Goal: Transaction & Acquisition: Subscribe to service/newsletter

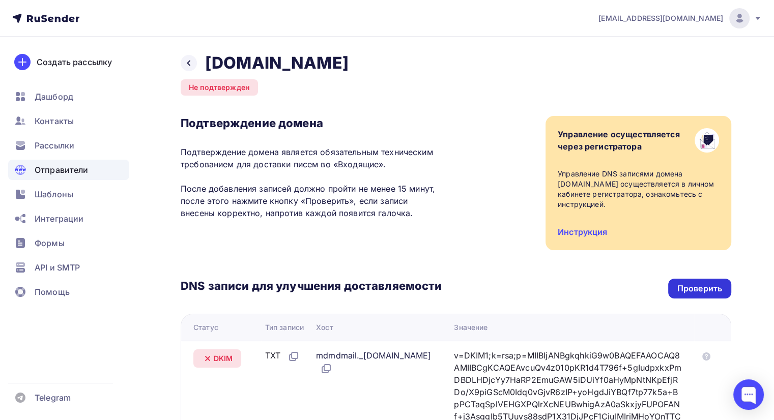
click at [681, 286] on div "Проверить" at bounding box center [700, 289] width 45 height 12
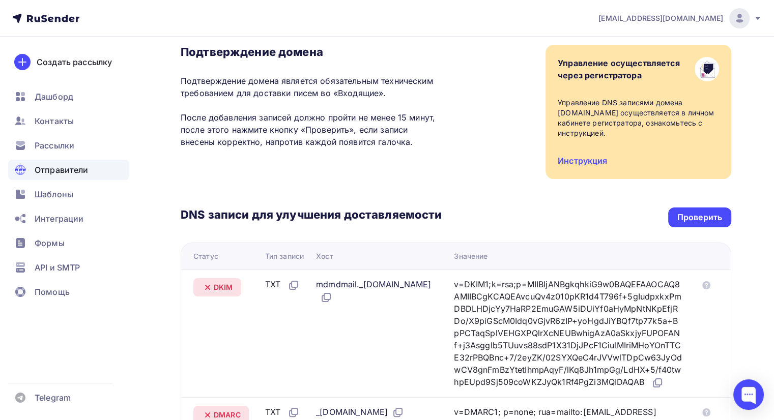
scroll to position [12, 0]
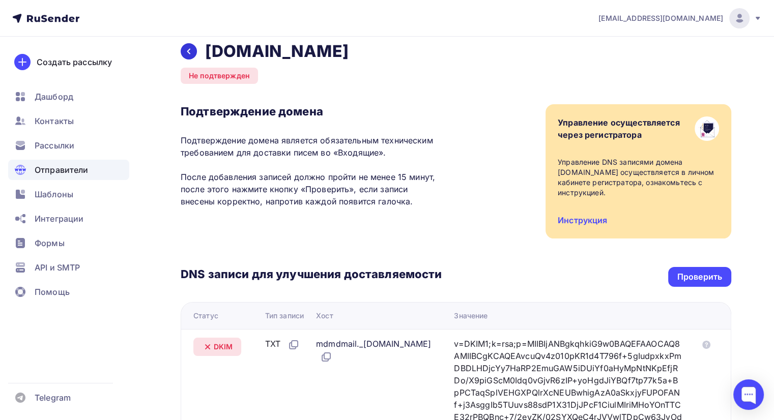
click at [191, 49] on icon at bounding box center [189, 51] width 8 height 8
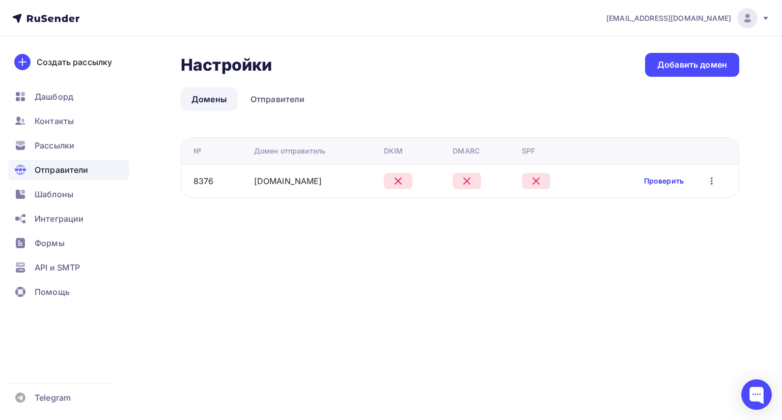
click at [658, 181] on link "Проверить" at bounding box center [664, 181] width 40 height 10
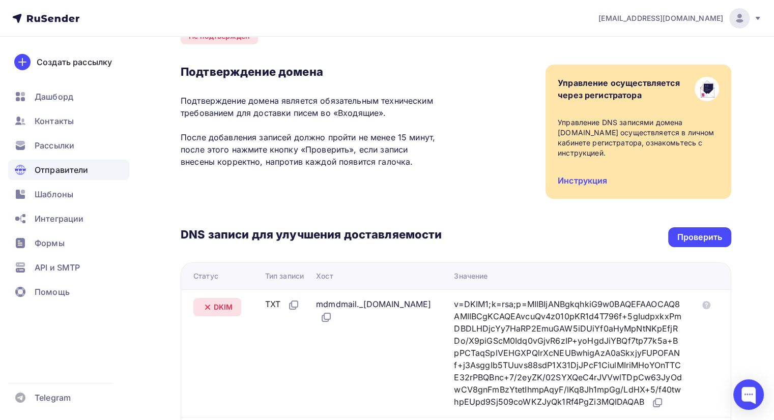
scroll to position [51, 0]
click at [700, 234] on div "Проверить" at bounding box center [700, 238] width 45 height 12
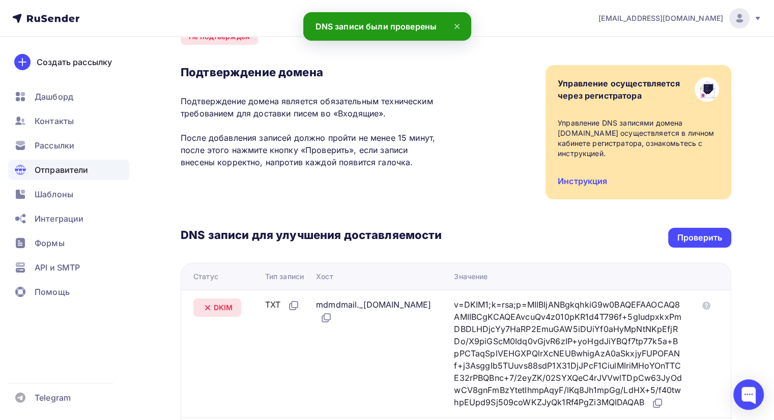
scroll to position [0, 0]
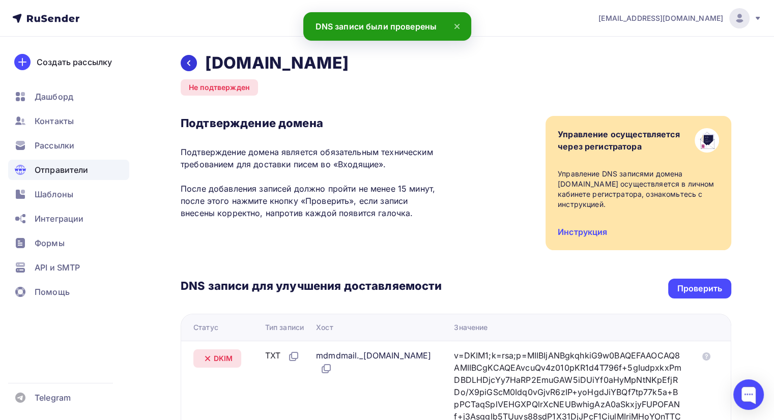
click at [186, 62] on icon at bounding box center [189, 63] width 8 height 8
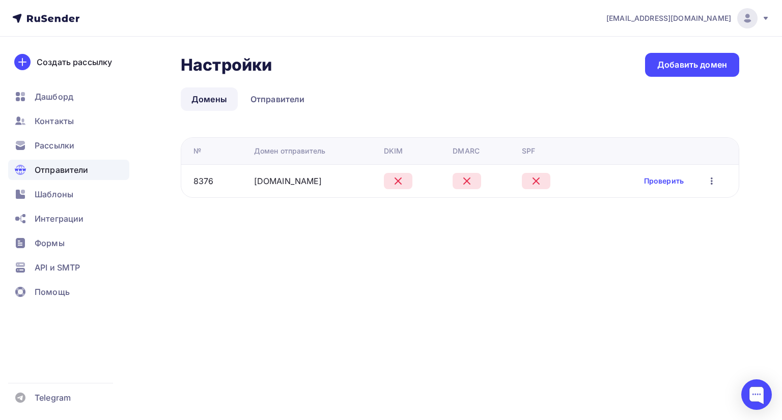
click at [68, 172] on span "Отправители" at bounding box center [62, 170] width 54 height 12
click at [653, 180] on link "Проверить" at bounding box center [664, 181] width 40 height 10
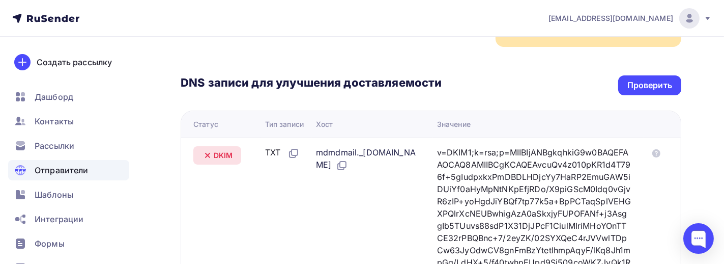
scroll to position [255, 0]
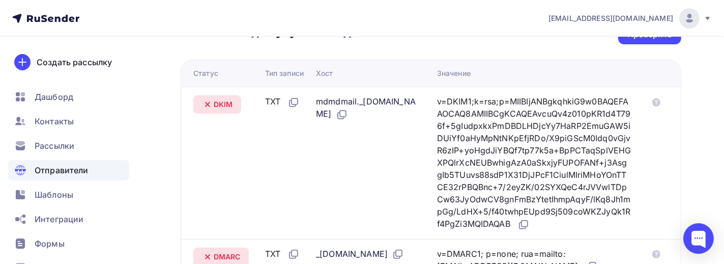
click at [527, 67] on th "Значение" at bounding box center [538, 73] width 211 height 26
click at [563, 68] on div "Значение" at bounding box center [538, 73] width 203 height 10
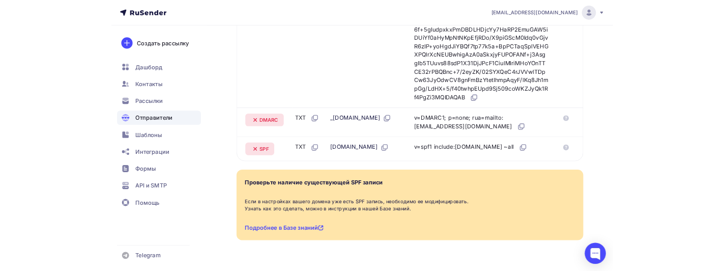
scroll to position [356, 0]
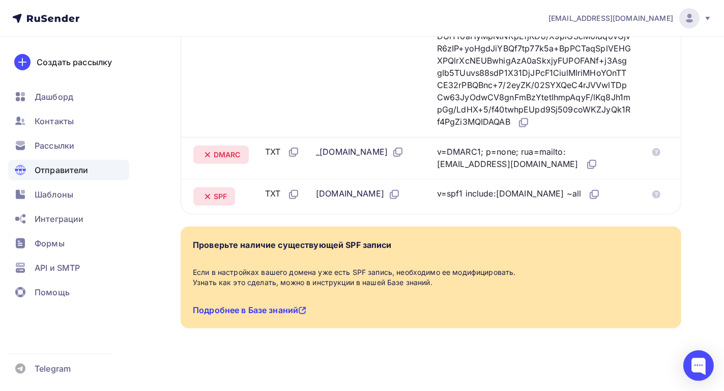
click at [295, 315] on link "Подробнее в Базе знаний" at bounding box center [250, 310] width 114 height 10
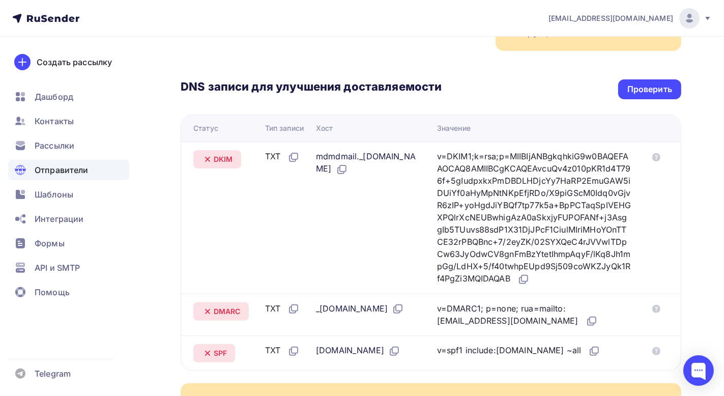
scroll to position [102, 0]
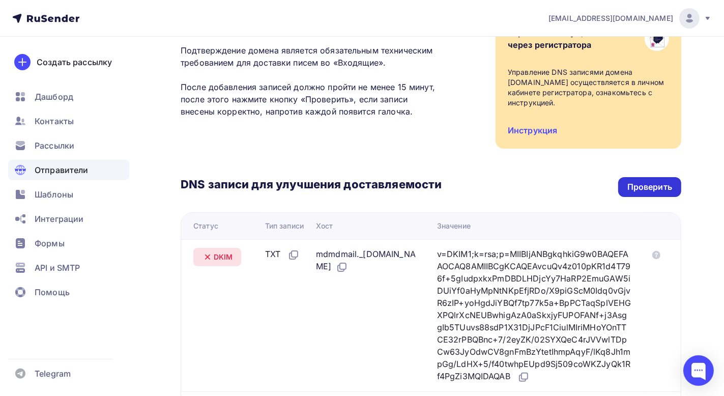
click at [637, 185] on div "Проверить" at bounding box center [650, 187] width 45 height 12
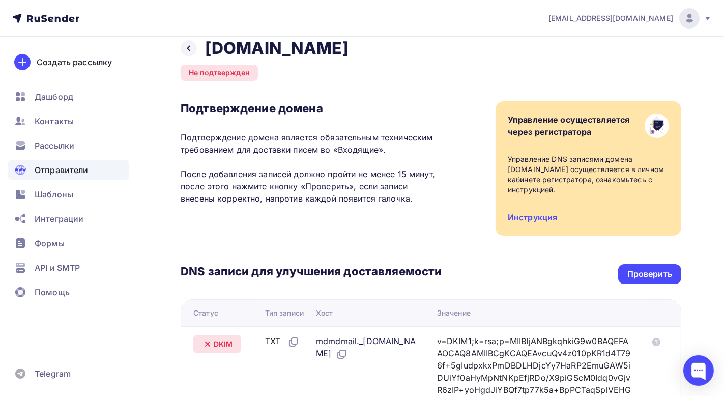
scroll to position [0, 0]
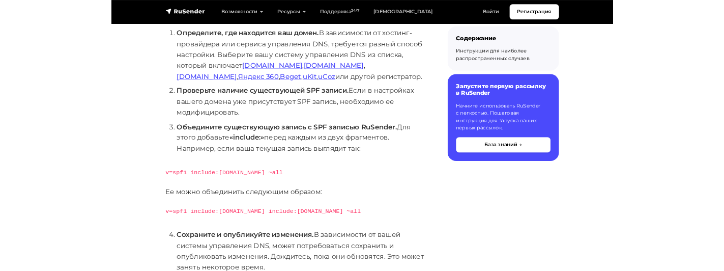
scroll to position [255, 0]
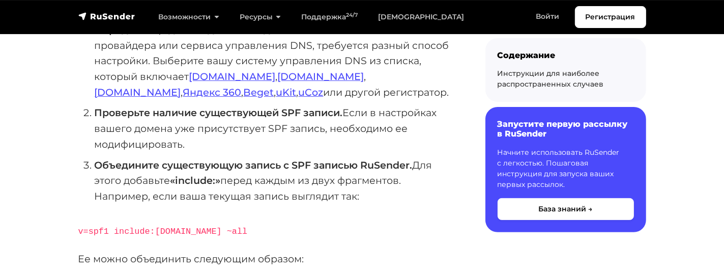
click at [211, 81] on link "[DOMAIN_NAME]" at bounding box center [232, 76] width 87 height 12
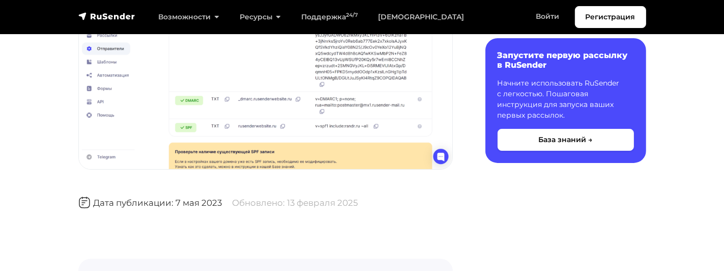
scroll to position [3665, 0]
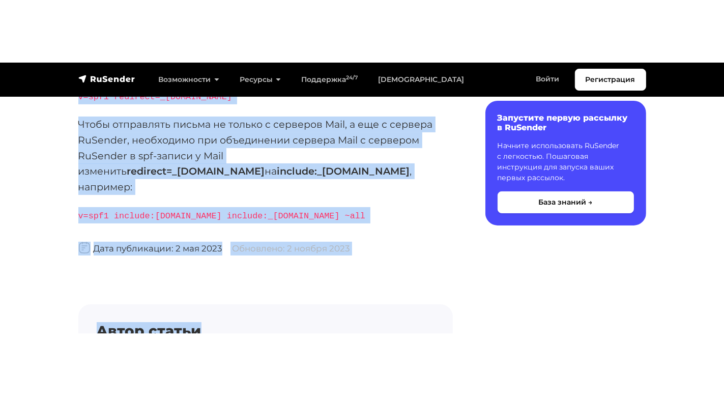
scroll to position [275, 0]
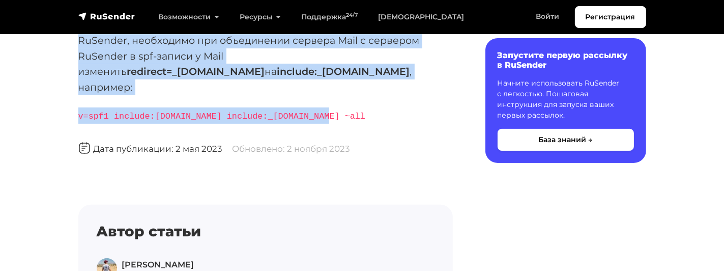
drag, startPoint x: 126, startPoint y: 83, endPoint x: 416, endPoint y: 100, distance: 291.2
click at [416, 100] on body "Регистрация Возможности Конструктор писем Формы подписки A/B–тестирование API и…" at bounding box center [362, 141] width 724 height 833
copy body "Если в настройках вашего домена указана SPF запись Mail Как объединить две SPF …"
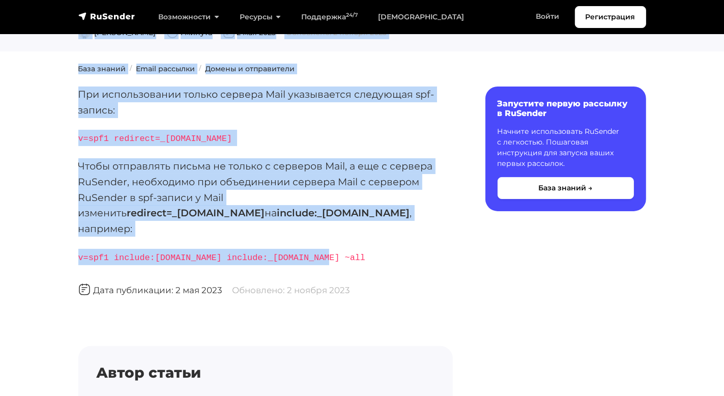
scroll to position [122, 0]
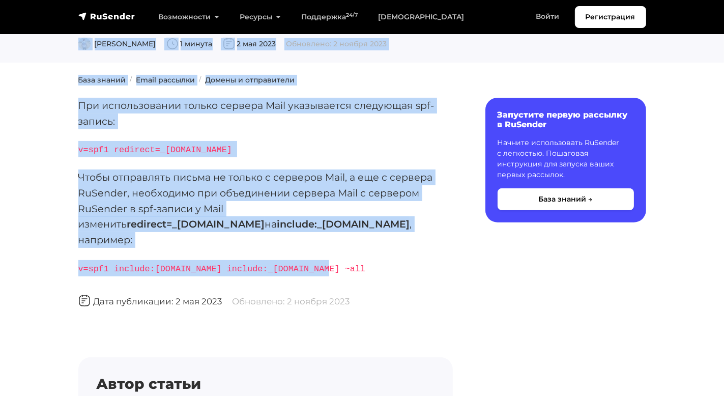
click at [345, 180] on p "Чтобы отправлять письма не только с серверов Mail, а еще с сервера RuSender, не…" at bounding box center [265, 209] width 375 height 78
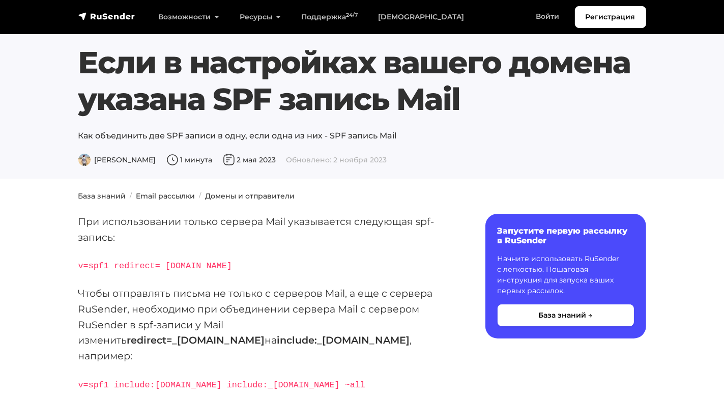
scroll to position [0, 0]
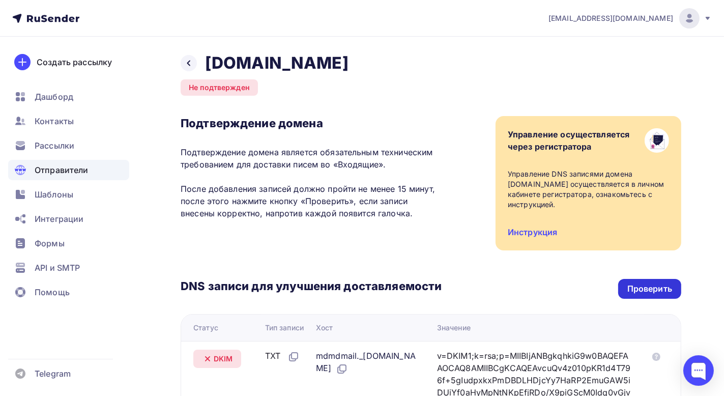
click at [642, 280] on div "Проверить" at bounding box center [649, 289] width 63 height 20
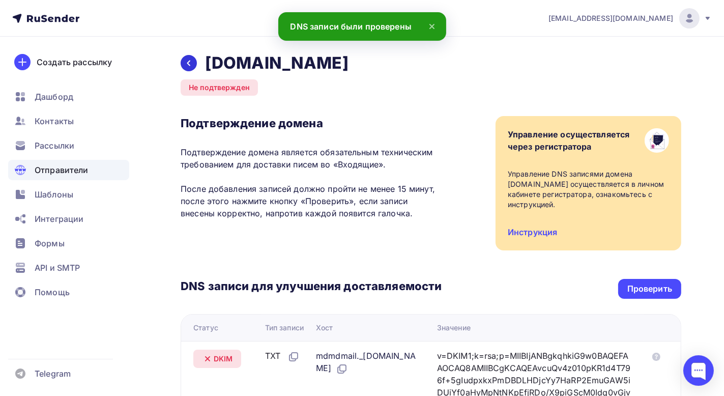
click at [189, 64] on icon at bounding box center [189, 63] width 8 height 8
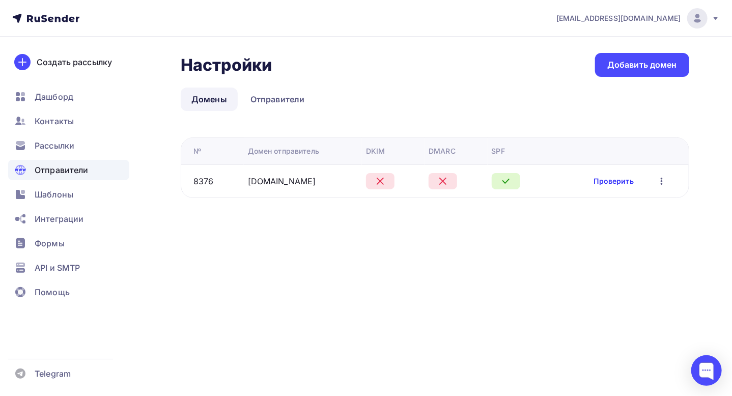
click at [622, 182] on link "Проверить" at bounding box center [614, 181] width 40 height 10
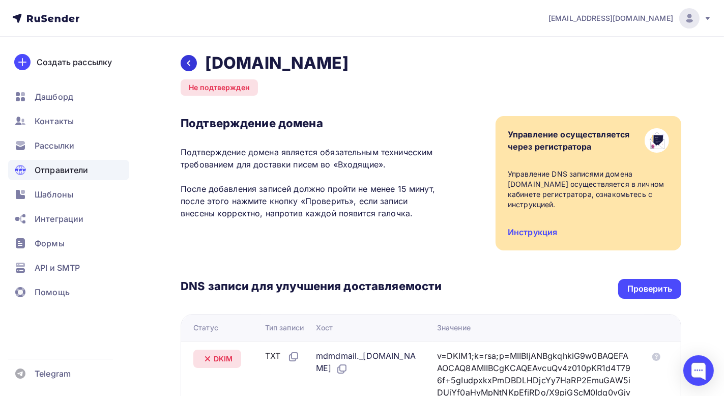
click at [184, 64] on div at bounding box center [189, 63] width 16 height 16
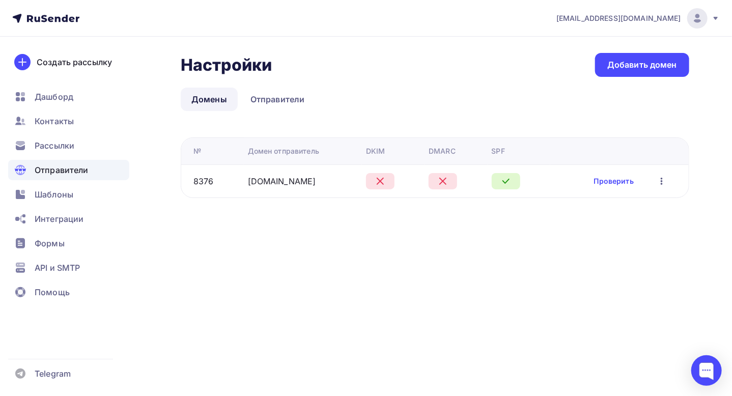
click at [662, 181] on icon "button" at bounding box center [662, 181] width 2 height 7
click at [508, 109] on ul "Домены Отправители" at bounding box center [435, 99] width 509 height 23
click at [466, 241] on div "info@shtopka.ru Аккаунт Тарифы Выйти Создать рассылку Дашборд Контакты Рассылки…" at bounding box center [366, 198] width 732 height 396
click at [608, 182] on link "Проверить" at bounding box center [614, 181] width 40 height 10
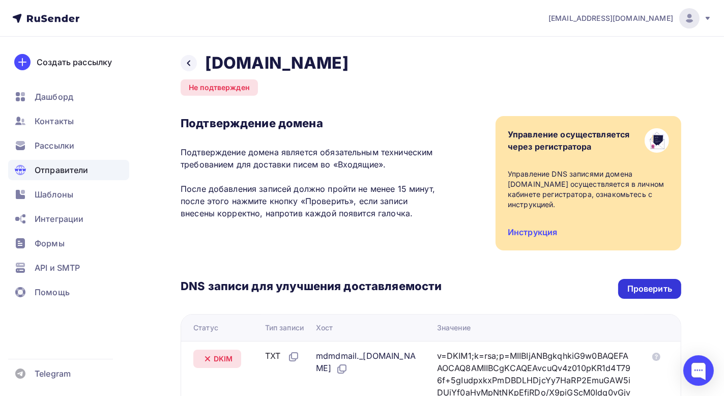
click at [643, 289] on div "Проверить" at bounding box center [650, 289] width 45 height 12
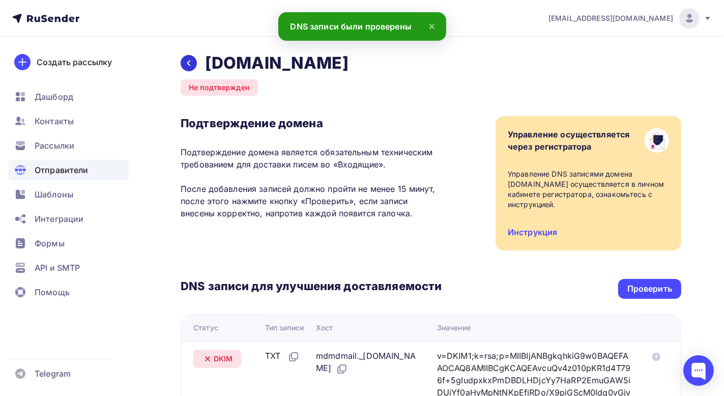
click at [193, 63] on div at bounding box center [189, 63] width 16 height 16
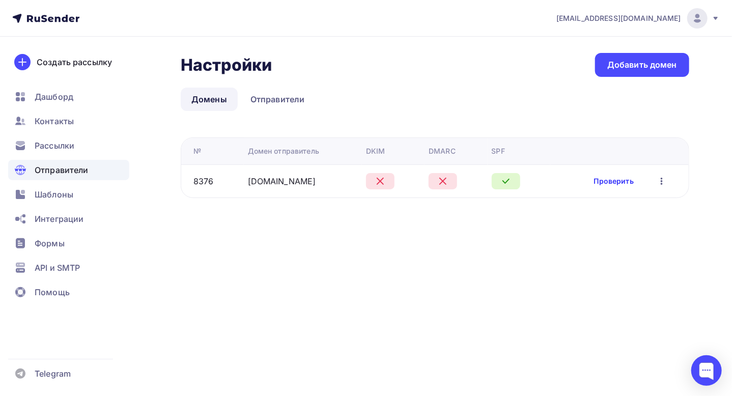
click at [615, 185] on link "Проверить" at bounding box center [614, 181] width 40 height 10
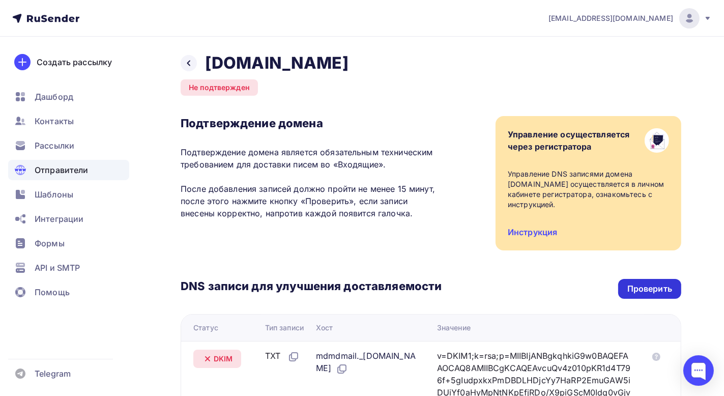
click at [644, 286] on div "Проверить" at bounding box center [650, 289] width 45 height 12
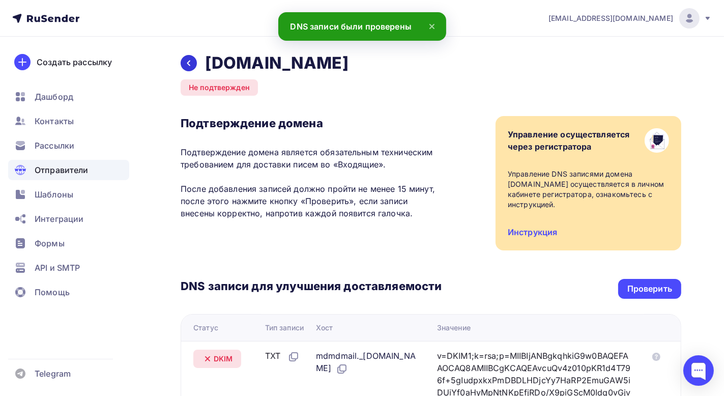
click at [185, 62] on icon at bounding box center [189, 63] width 8 height 8
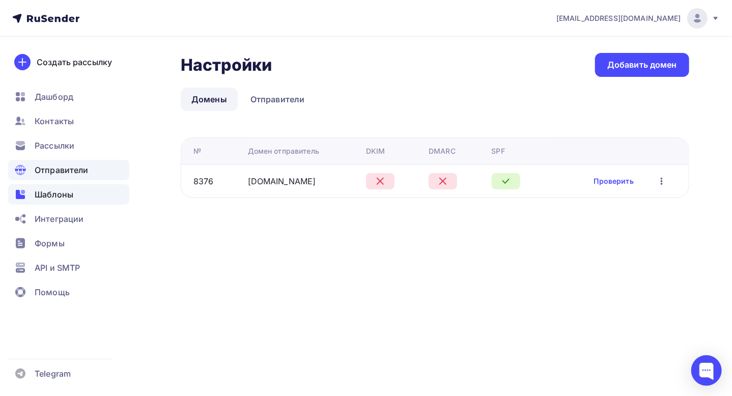
click at [67, 192] on span "Шаблоны" at bounding box center [54, 194] width 39 height 12
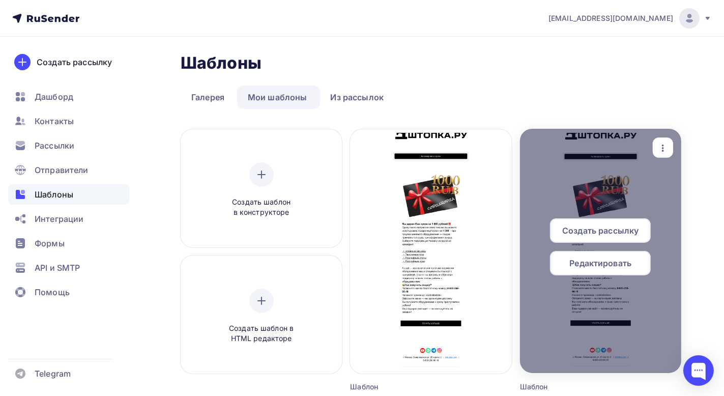
click at [624, 228] on span "Создать рассылку" at bounding box center [600, 230] width 76 height 12
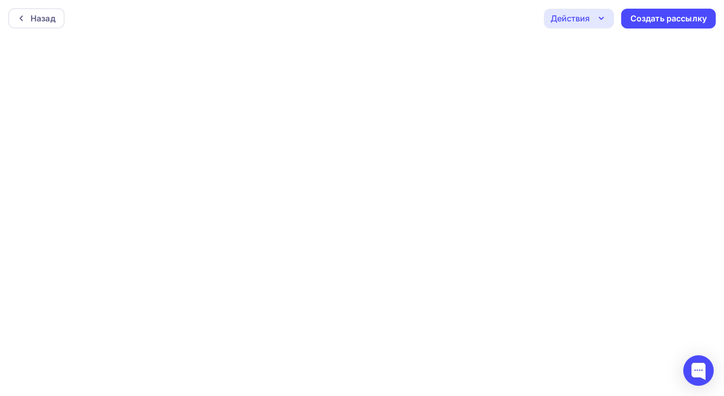
click at [600, 20] on icon "button" at bounding box center [602, 18] width 12 height 12
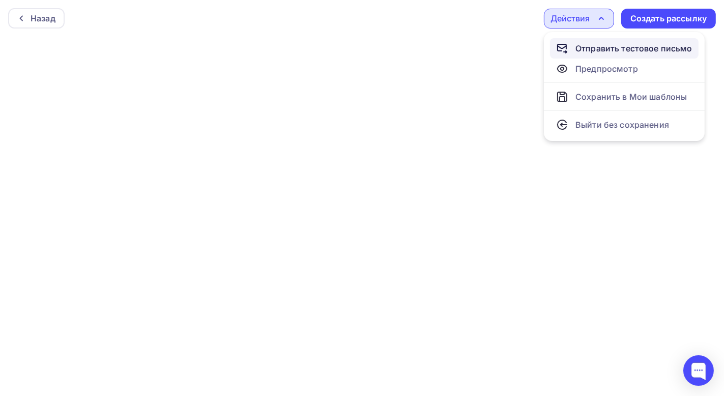
click at [602, 46] on div "Отправить тестовое письмо" at bounding box center [634, 48] width 117 height 12
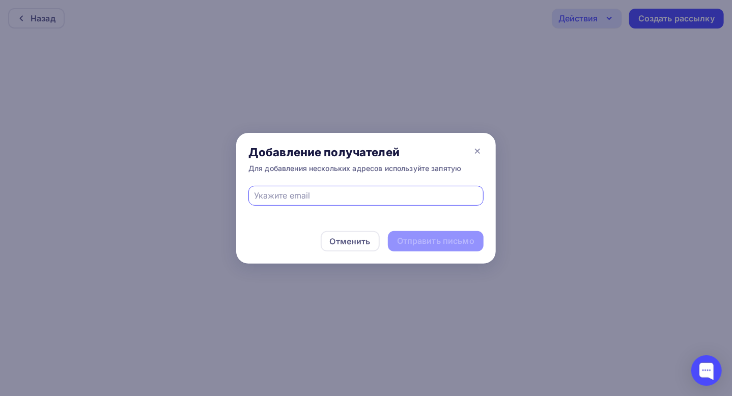
click at [316, 198] on input "text" at bounding box center [366, 195] width 223 height 12
type input "elgufffax759@gmail.com"
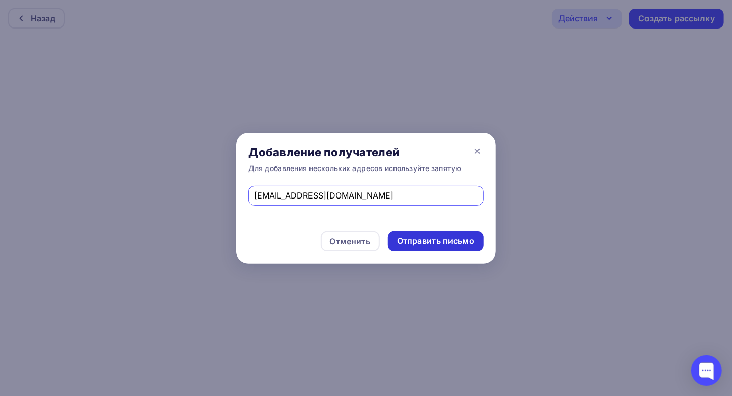
click at [430, 239] on div "Отправить письмо" at bounding box center [435, 241] width 77 height 12
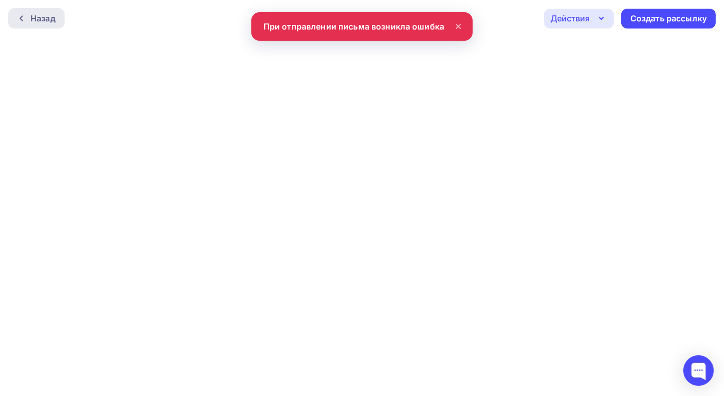
click at [37, 22] on div "Назад" at bounding box center [43, 18] width 25 height 12
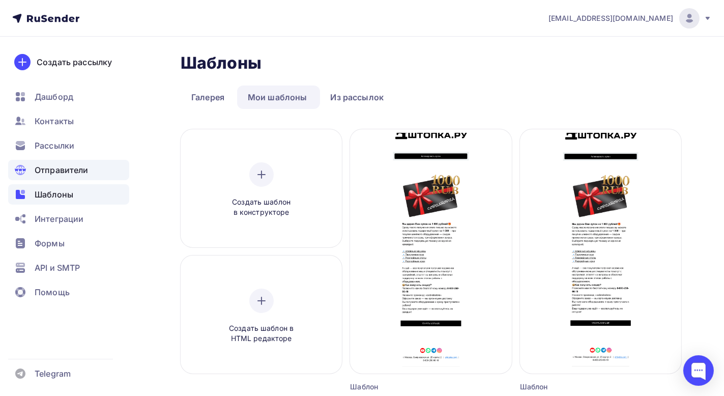
click at [59, 167] on span "Отправители" at bounding box center [62, 170] width 54 height 12
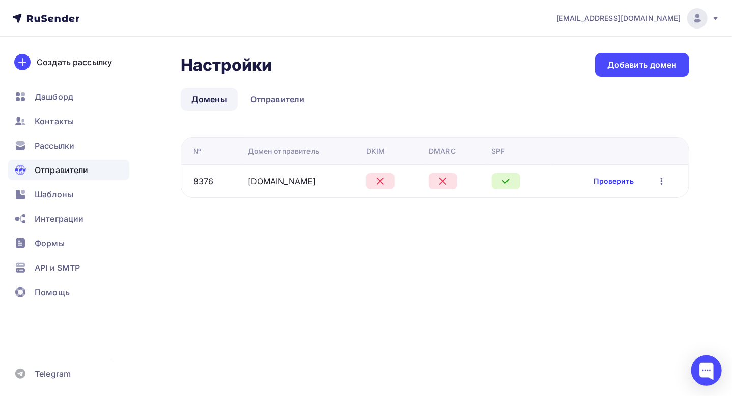
click at [602, 183] on link "Проверить" at bounding box center [614, 181] width 40 height 10
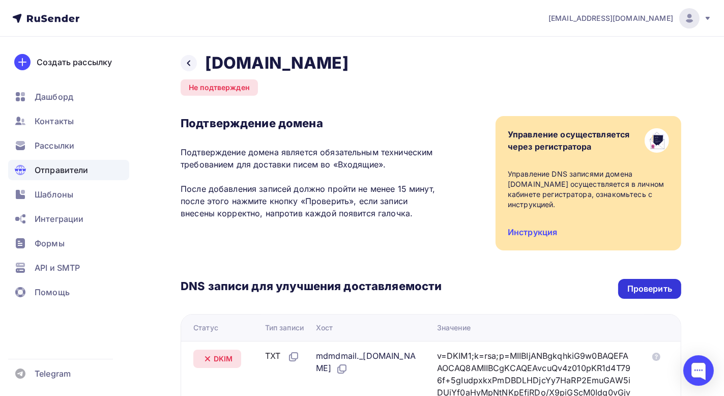
click at [652, 288] on div "Проверить" at bounding box center [650, 289] width 45 height 12
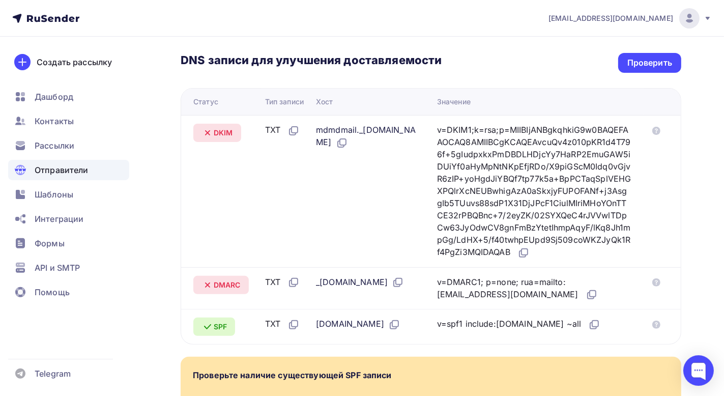
scroll to position [153, 0]
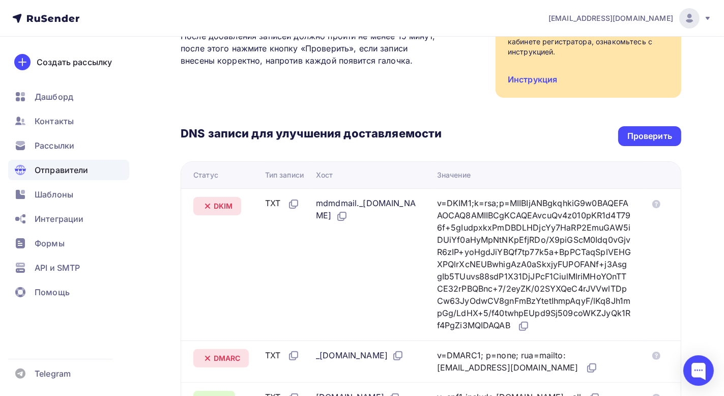
click at [647, 125] on div "DNS записи для улучшения доставляемости Проверить Статус Тип записи Хост Значен…" at bounding box center [431, 258] width 501 height 320
click at [645, 134] on div "Проверить" at bounding box center [650, 136] width 45 height 12
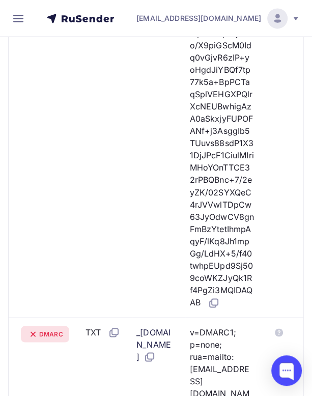
scroll to position [621, 0]
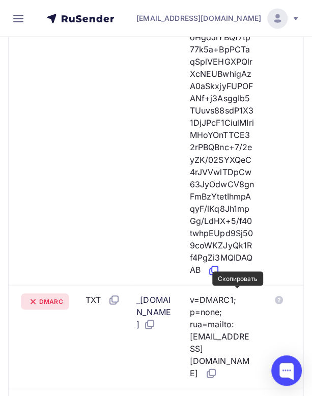
click at [218, 272] on icon at bounding box center [215, 269] width 6 height 6
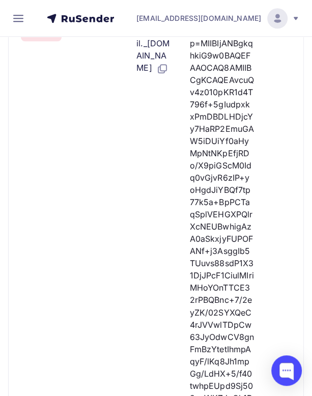
scroll to position [366, 0]
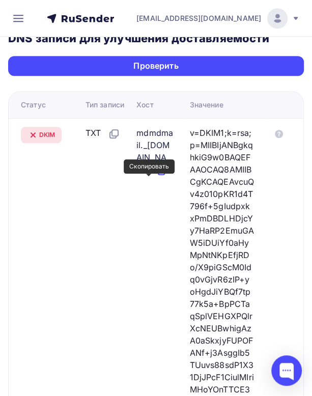
click at [160, 173] on icon at bounding box center [163, 169] width 6 height 6
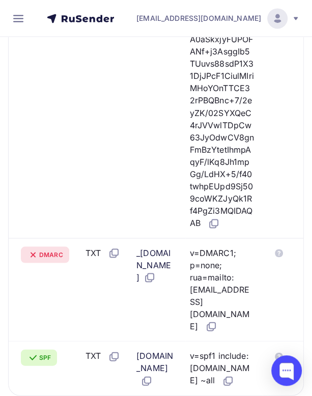
scroll to position [672, 0]
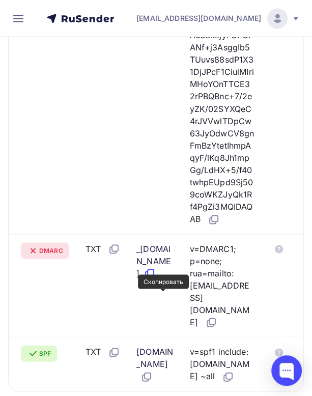
click at [156, 279] on icon at bounding box center [150, 273] width 12 height 12
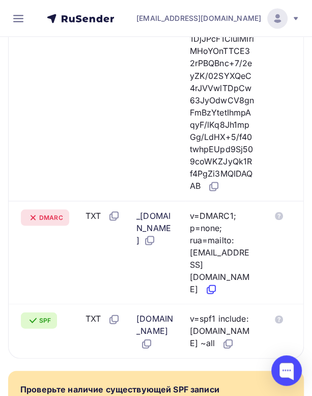
scroll to position [723, 0]
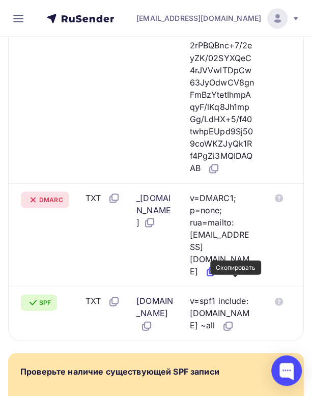
click at [217, 277] on icon at bounding box center [211, 271] width 12 height 12
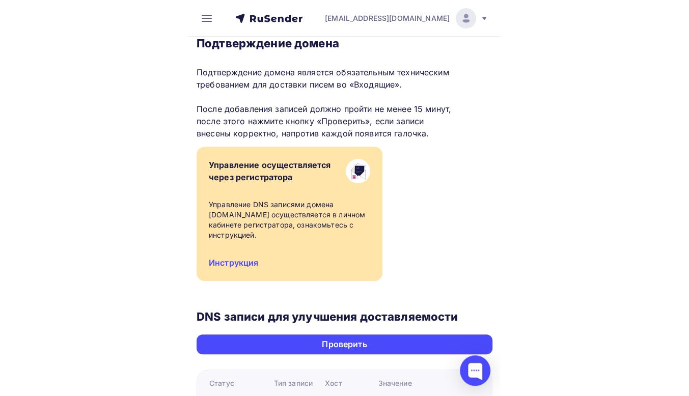
scroll to position [10, 0]
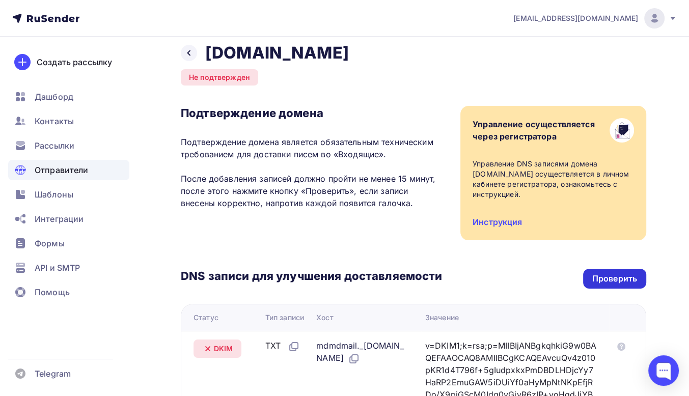
click at [613, 281] on div "Проверить" at bounding box center [614, 279] width 45 height 12
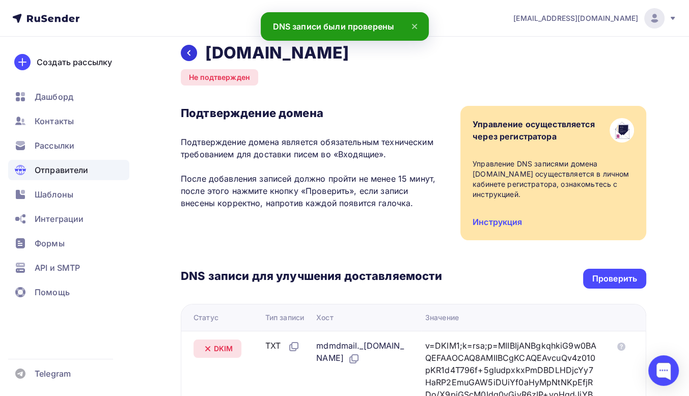
click at [191, 55] on icon at bounding box center [189, 53] width 8 height 8
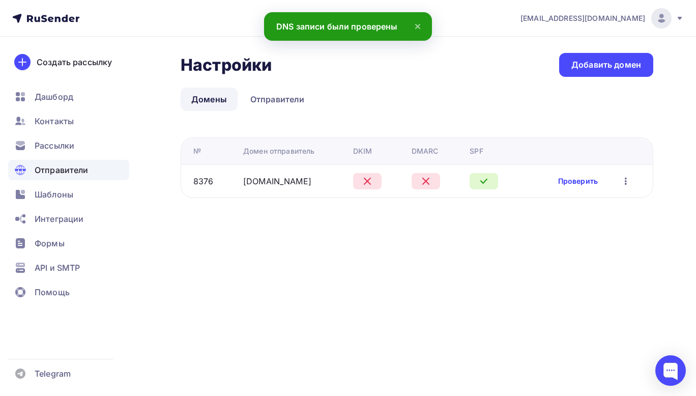
click at [584, 179] on link "Проверить" at bounding box center [578, 181] width 40 height 10
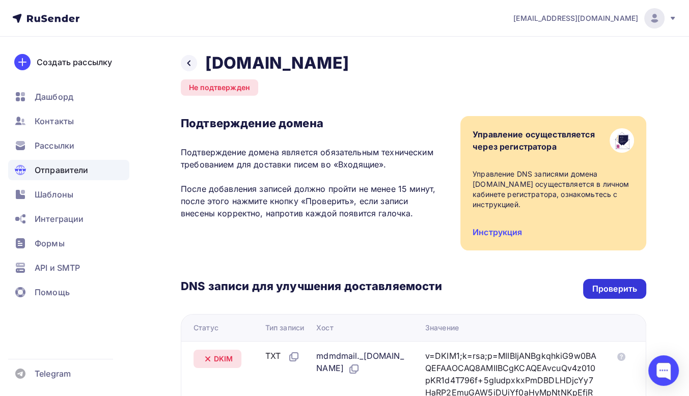
click at [607, 291] on div "Проверить" at bounding box center [614, 289] width 45 height 12
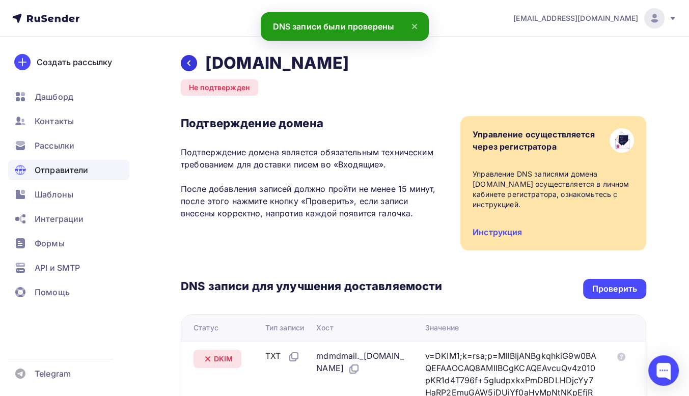
click at [188, 63] on icon at bounding box center [188, 64] width 3 height 6
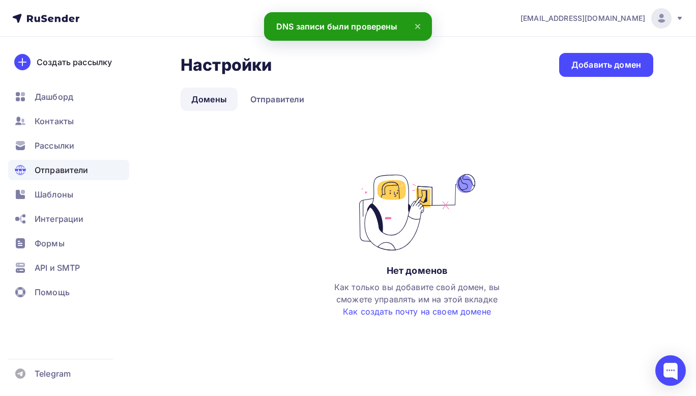
click at [77, 174] on span "Отправители" at bounding box center [62, 170] width 54 height 12
click at [288, 97] on link "Отправители" at bounding box center [278, 99] width 76 height 23
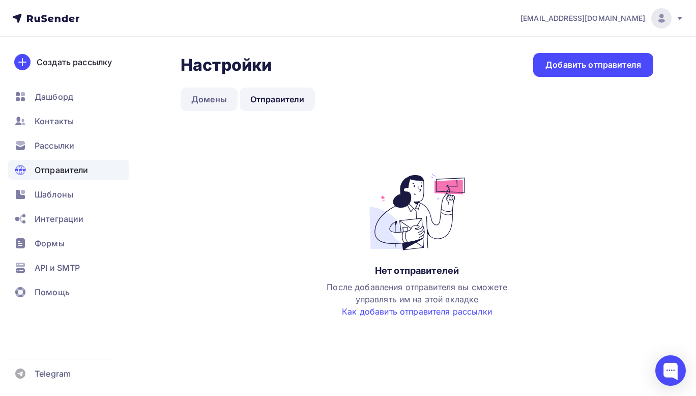
click at [201, 103] on link "Домены" at bounding box center [209, 99] width 57 height 23
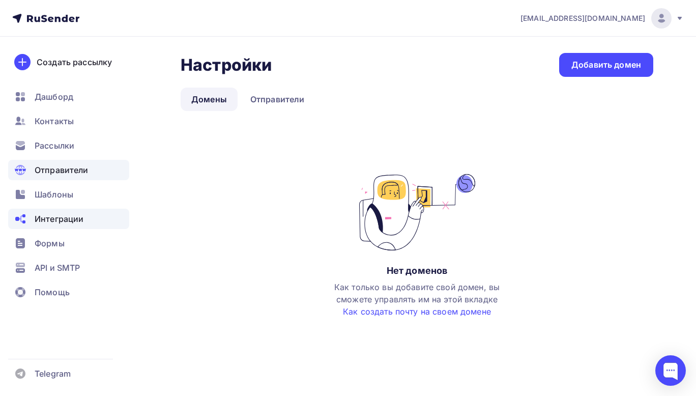
click at [71, 215] on span "Интеграции" at bounding box center [59, 219] width 49 height 12
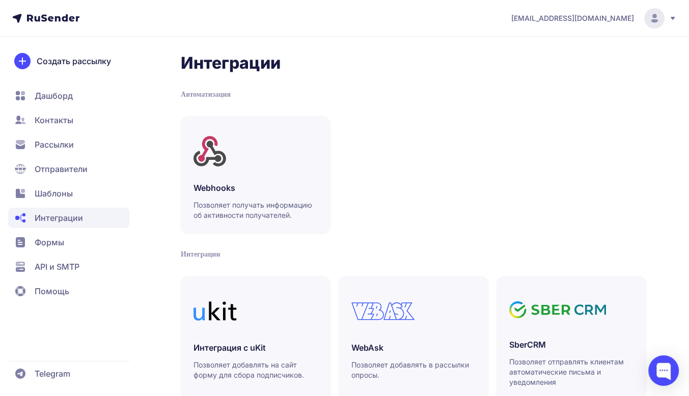
click at [69, 239] on span "Формы" at bounding box center [68, 242] width 121 height 20
click at [70, 266] on span "API и SMTP" at bounding box center [57, 267] width 45 height 12
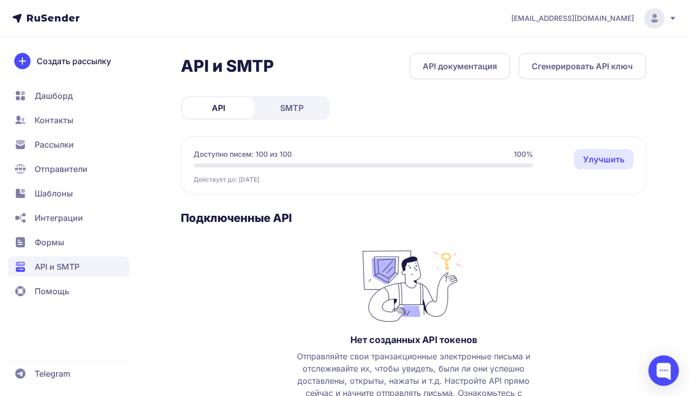
click at [71, 241] on span "Формы" at bounding box center [68, 242] width 121 height 20
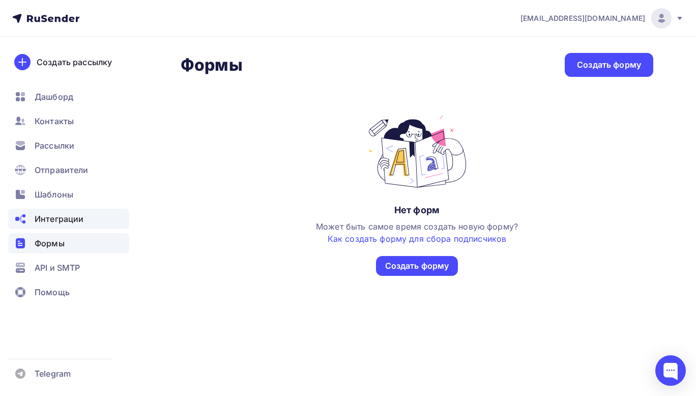
click at [73, 215] on span "Интеграции" at bounding box center [59, 219] width 49 height 12
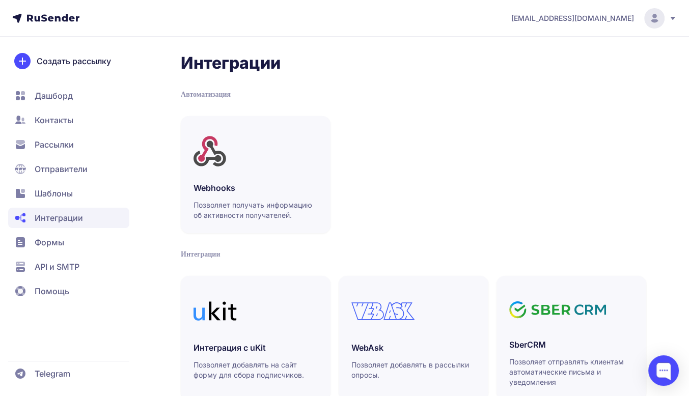
click at [79, 171] on span "Отправители" at bounding box center [61, 169] width 53 height 12
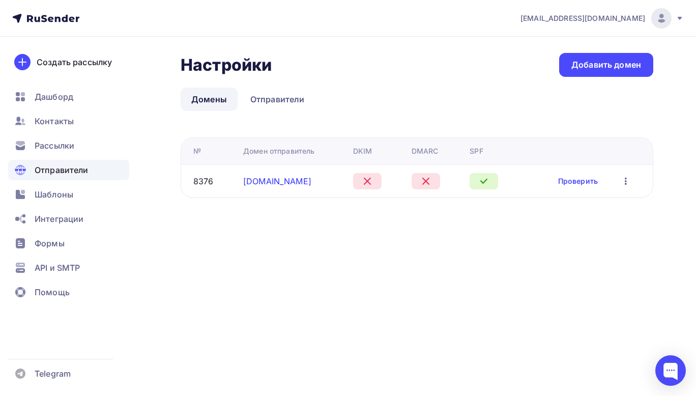
click at [281, 180] on link "shtopka.com" at bounding box center [277, 181] width 68 height 10
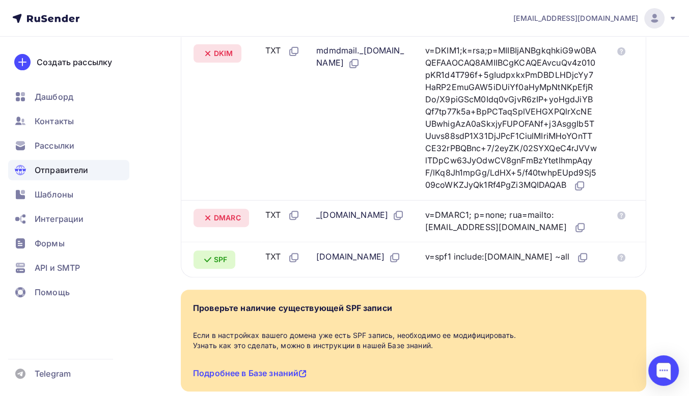
scroll to position [390, 0]
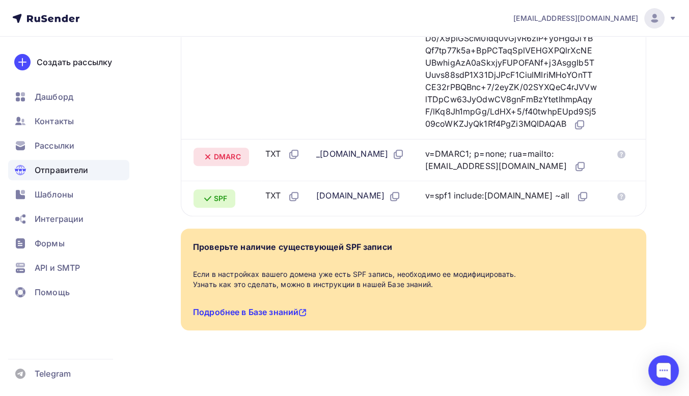
click at [289, 314] on link "Подробнее в Базе знаний" at bounding box center [250, 312] width 114 height 10
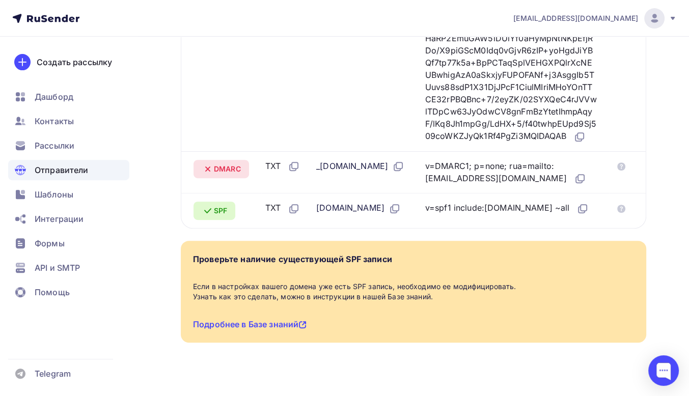
scroll to position [340, 0]
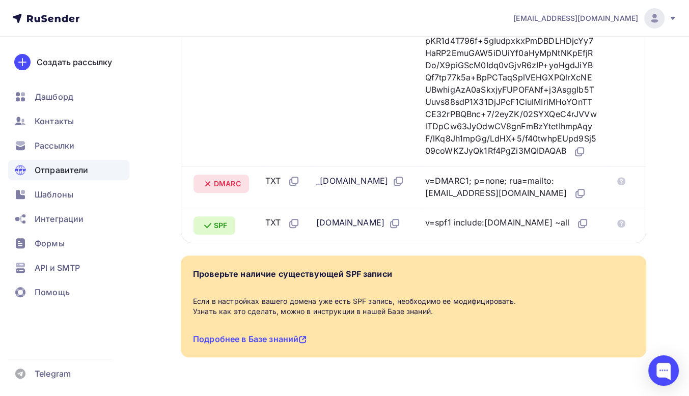
click at [633, 14] on span "[EMAIL_ADDRESS][DOMAIN_NAME]" at bounding box center [575, 18] width 125 height 10
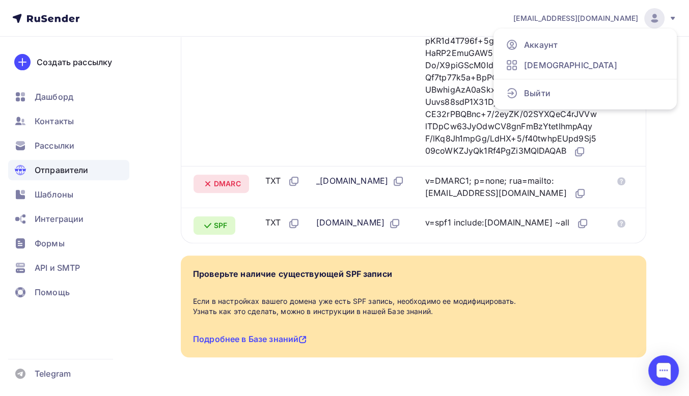
click at [652, 16] on img at bounding box center [654, 18] width 12 height 12
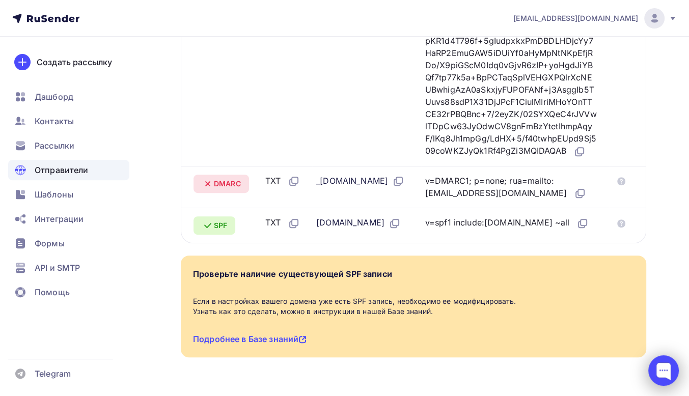
click at [662, 367] on div at bounding box center [663, 370] width 31 height 31
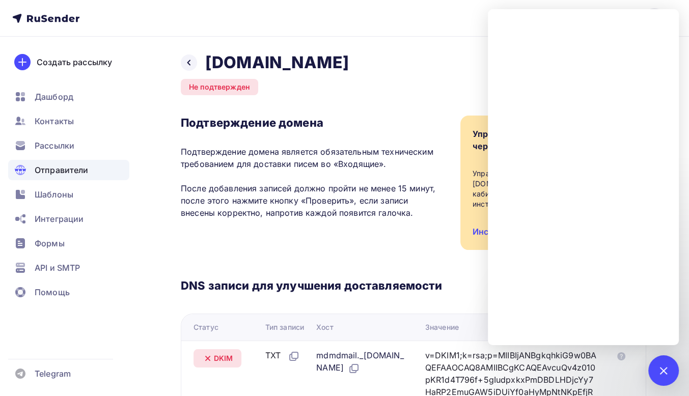
scroll to position [0, 0]
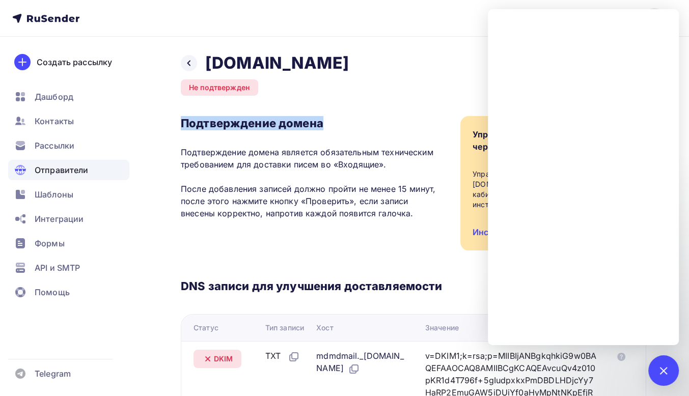
drag, startPoint x: 306, startPoint y: 127, endPoint x: 178, endPoint y: 129, distance: 128.3
click at [178, 129] on div "Назад shtopka.com Не подтвержден Подтверждение домена Подтверждение домена явля…" at bounding box center [344, 400] width 689 height 726
copy h3 "Подтверждение домена"
click at [385, 80] on div "Назад shtopka.com Не подтвержден Подтверждение домена Подтверждение домена явля…" at bounding box center [413, 387] width 465 height 669
click at [375, 84] on div "Назад shtopka.com Не подтвержден Подтверждение домена Подтверждение домена явля…" at bounding box center [413, 387] width 465 height 669
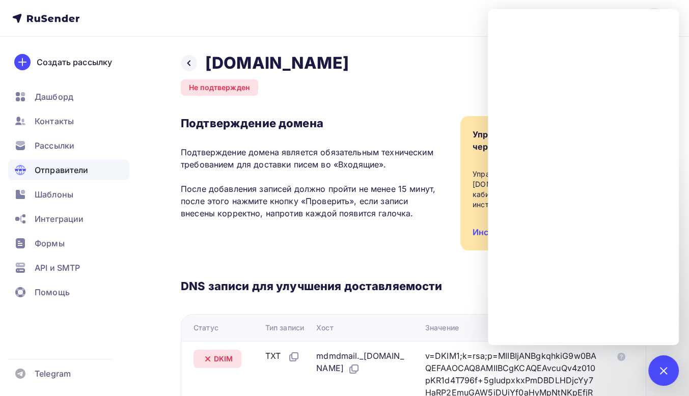
click at [429, 72] on div "Назад shtopka.com Не подтвержден Подтверждение домена Подтверждение домена явля…" at bounding box center [413, 387] width 465 height 669
click at [667, 369] on div at bounding box center [663, 370] width 14 height 14
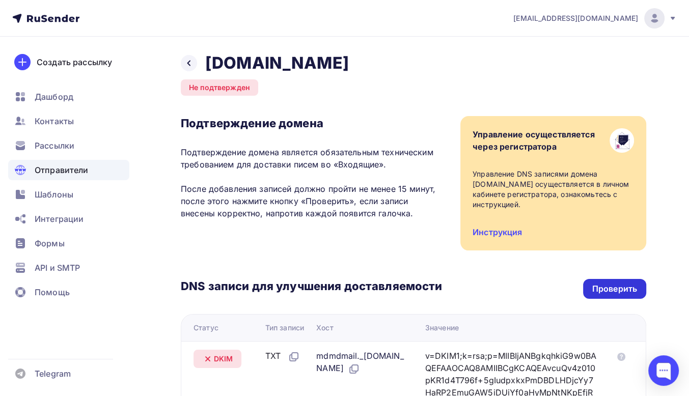
click at [615, 287] on div "Проверить" at bounding box center [614, 289] width 45 height 12
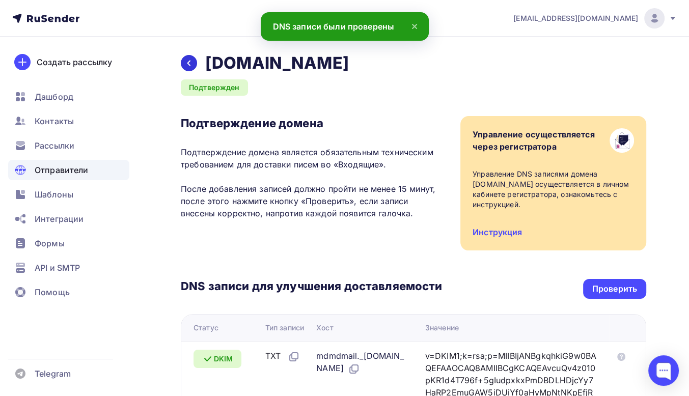
click at [187, 60] on icon at bounding box center [189, 63] width 8 height 8
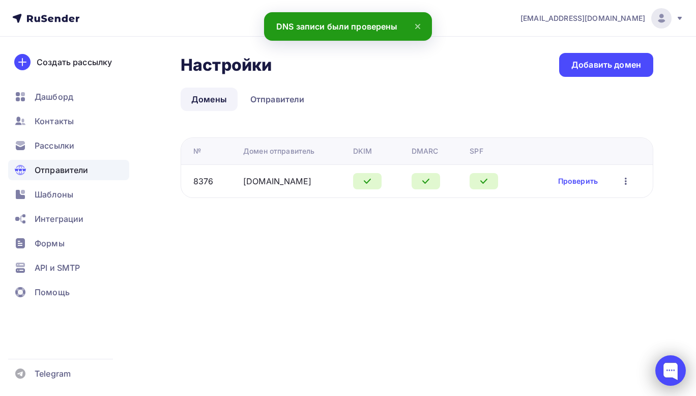
click at [672, 364] on div at bounding box center [671, 370] width 31 height 31
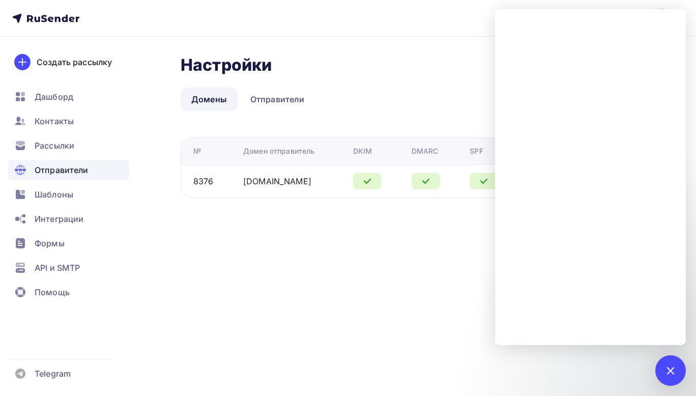
click at [395, 68] on div "Настройки Настройки Добавить домен" at bounding box center [417, 65] width 473 height 24
click at [59, 144] on span "Рассылки" at bounding box center [55, 145] width 40 height 12
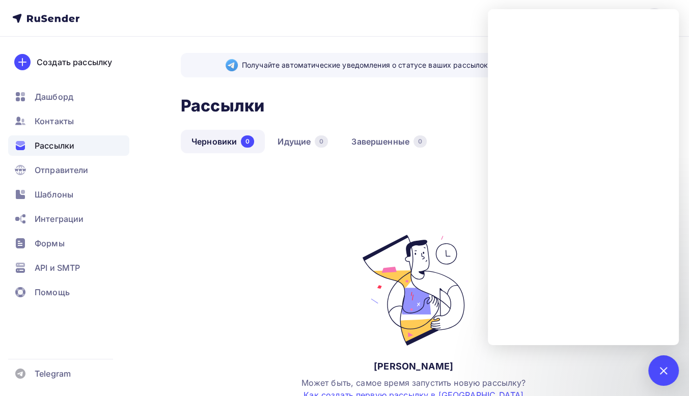
click at [427, 42] on div "Получайте автоматические уведомления о статусе ваших рассылок прямо в Telegram.…" at bounding box center [344, 267] width 689 height 461
click at [667, 368] on div at bounding box center [663, 370] width 14 height 14
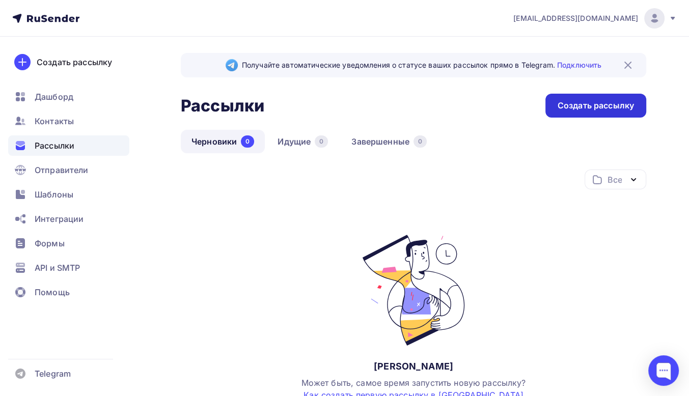
click at [612, 108] on div "Создать рассылку" at bounding box center [595, 106] width 76 height 12
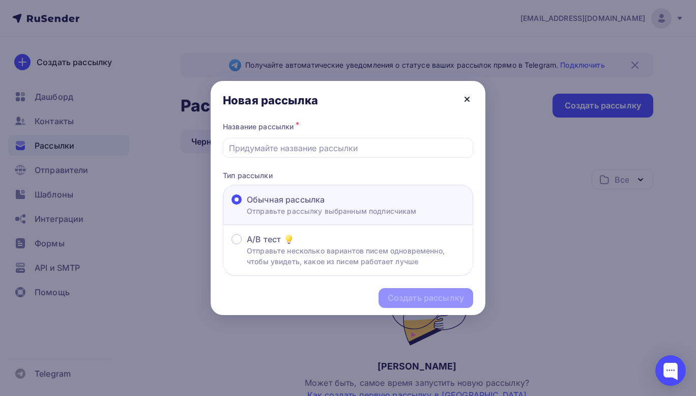
click at [470, 94] on icon at bounding box center [467, 99] width 12 height 12
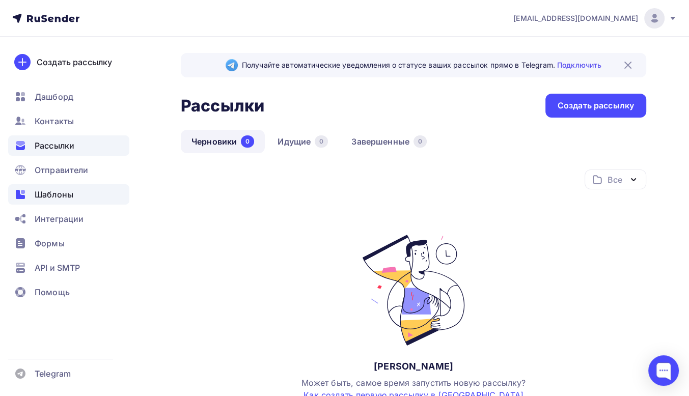
click at [75, 198] on div "Шаблоны" at bounding box center [68, 194] width 121 height 20
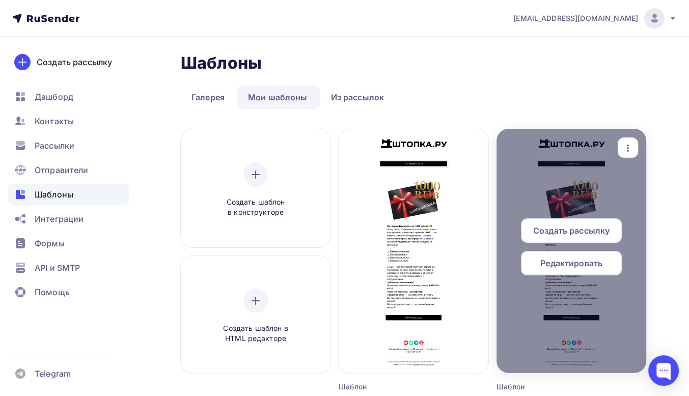
click at [629, 149] on icon "button" at bounding box center [628, 148] width 12 height 12
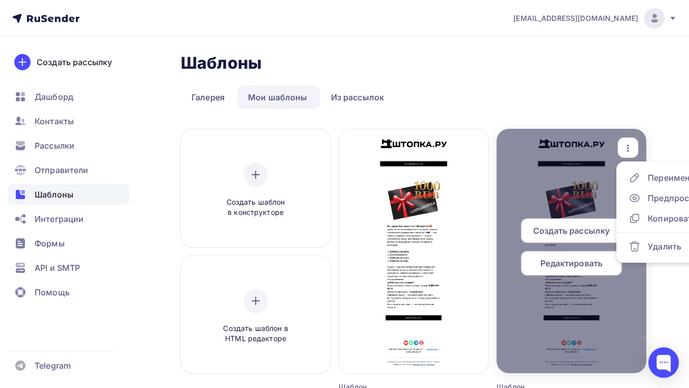
click at [589, 233] on span "Создать рассылку" at bounding box center [571, 230] width 76 height 12
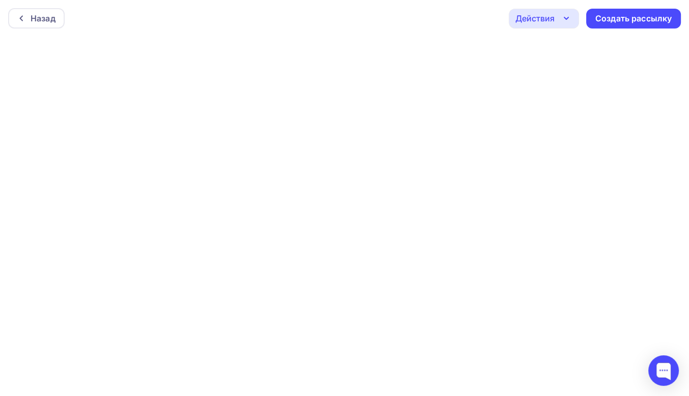
click at [564, 21] on icon "button" at bounding box center [566, 18] width 12 height 12
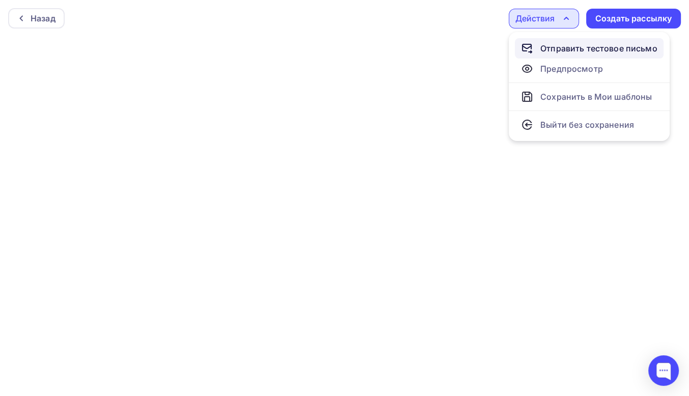
click at [567, 51] on div "Отправить тестовое письмо" at bounding box center [598, 48] width 117 height 12
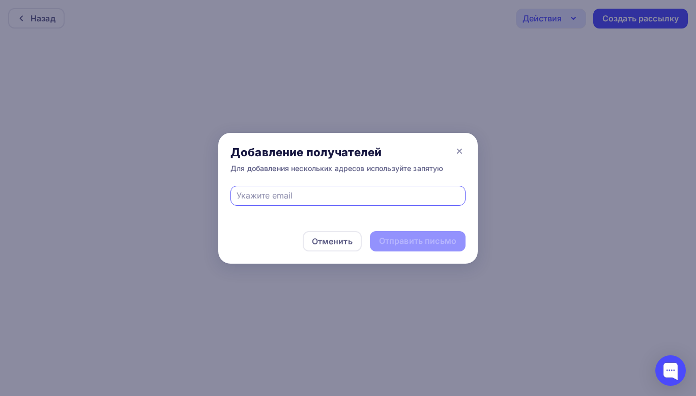
click at [312, 198] on input "text" at bounding box center [348, 195] width 223 height 12
type input "elgufffax759@gmail.com"
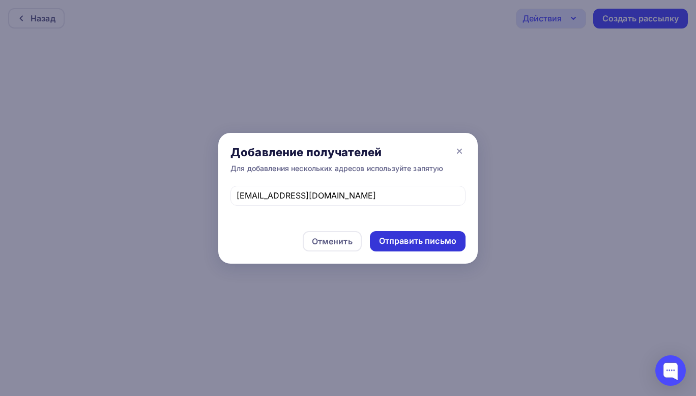
click at [411, 246] on div "Отправить письмо" at bounding box center [417, 241] width 77 height 12
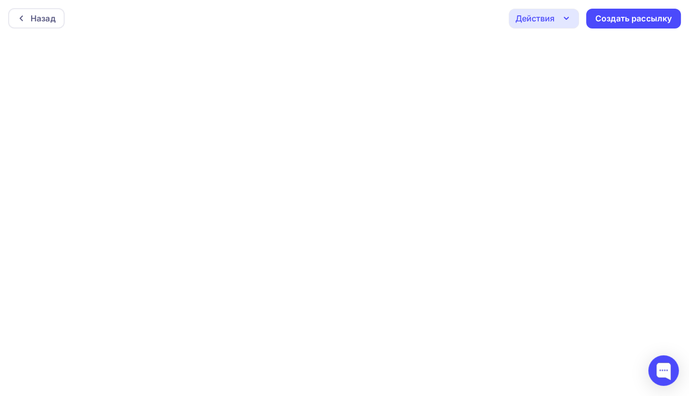
click at [562, 18] on icon "button" at bounding box center [566, 18] width 12 height 12
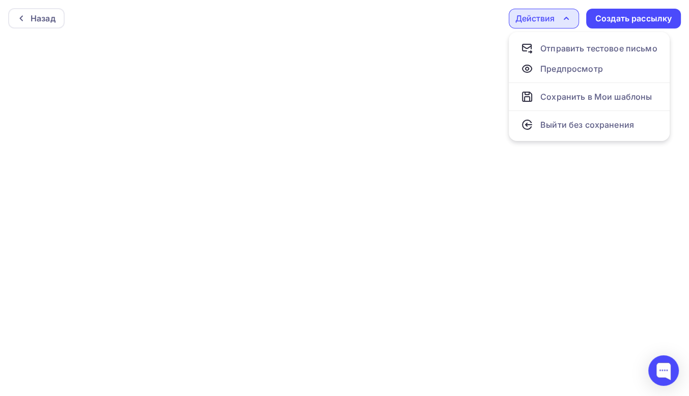
click at [438, 4] on div "Назад Действия Отправить тестовое письмо Предпросмотр Сохранить в Мои шаблоны В…" at bounding box center [344, 18] width 689 height 37
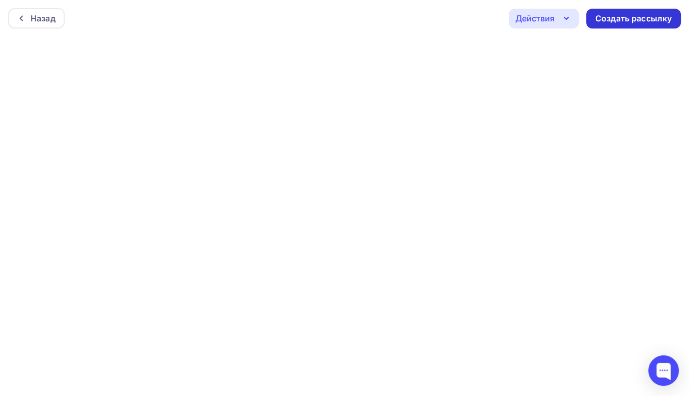
click at [606, 16] on div "Создать рассылку" at bounding box center [633, 19] width 76 height 12
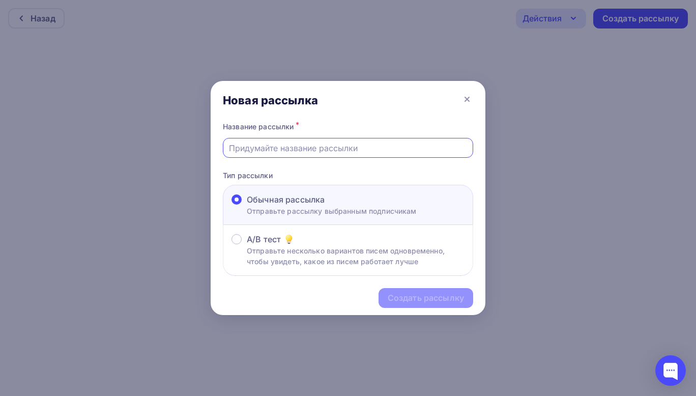
click at [333, 142] on input "text" at bounding box center [348, 148] width 239 height 12
type input "Тест"
click at [416, 292] on div "Создать рассылку" at bounding box center [426, 298] width 76 height 12
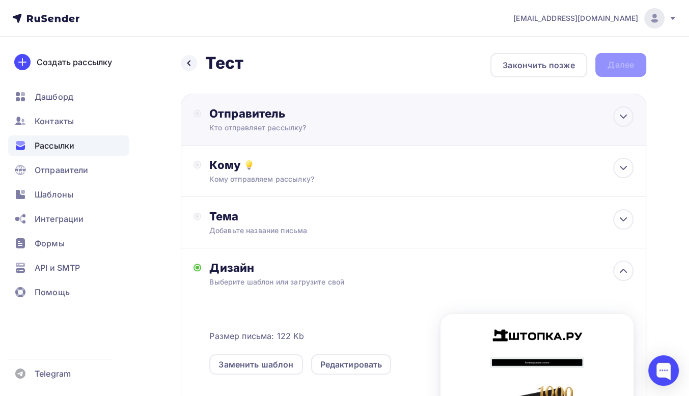
click at [370, 110] on div "Отправитель" at bounding box center [319, 113] width 220 height 14
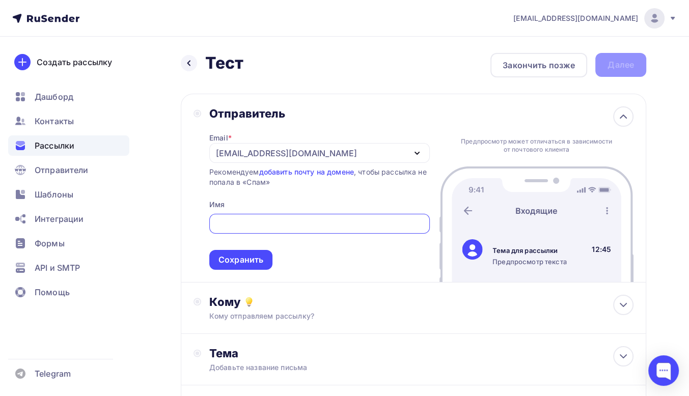
click at [419, 154] on icon "button" at bounding box center [417, 153] width 12 height 12
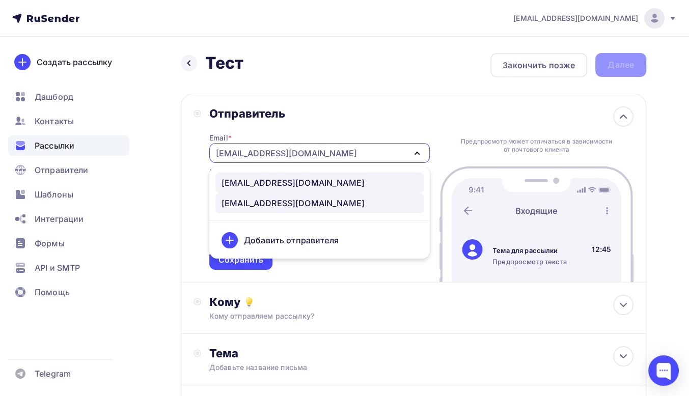
click at [351, 182] on div "info@shtopka.com" at bounding box center [319, 183] width 196 height 12
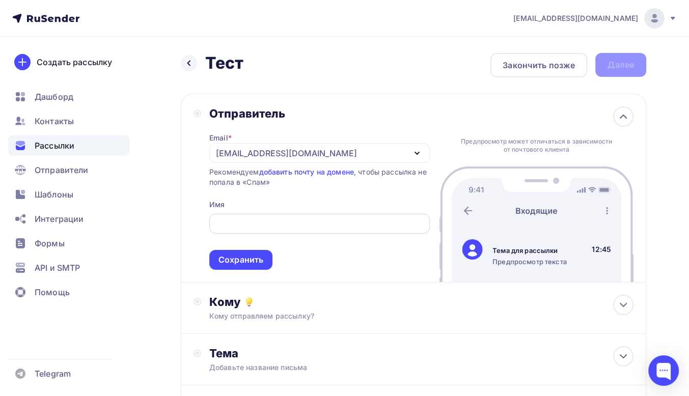
click at [293, 221] on input "text" at bounding box center [319, 224] width 209 height 12
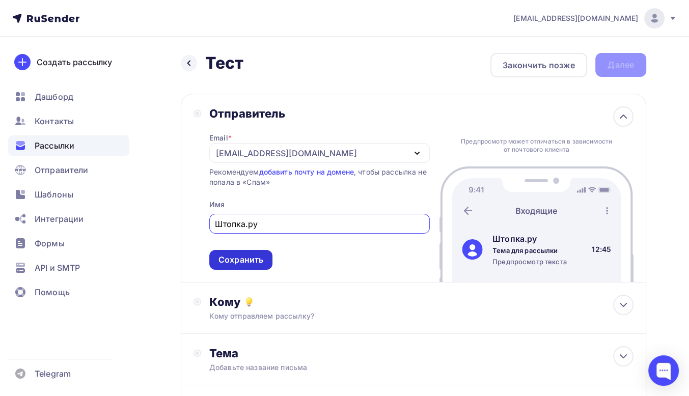
type input "Штопка.ру"
click at [256, 258] on div "Сохранить" at bounding box center [240, 260] width 45 height 12
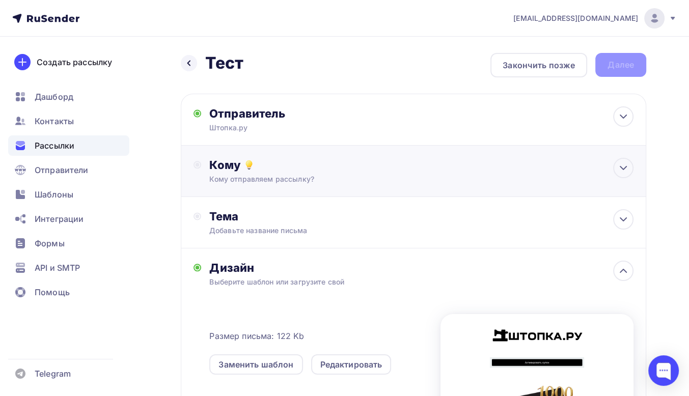
click at [336, 167] on div "Кому" at bounding box center [421, 165] width 424 height 14
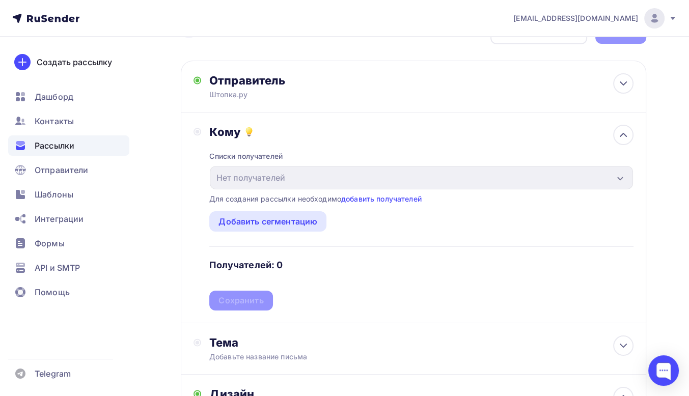
scroll to position [51, 0]
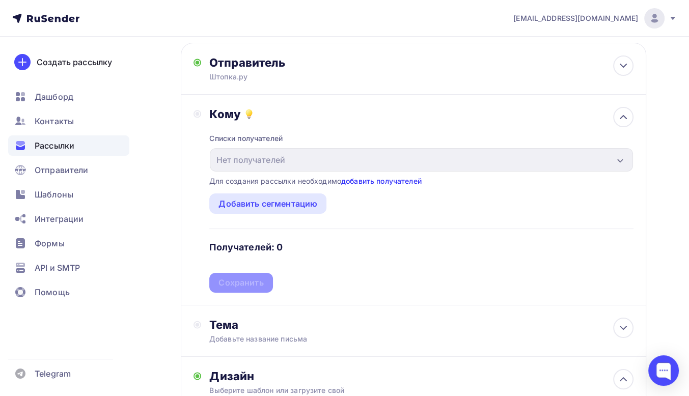
click at [370, 182] on link "добавить получателей" at bounding box center [381, 181] width 80 height 9
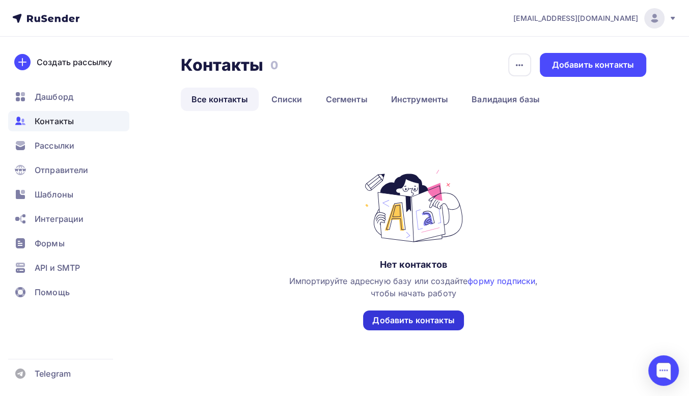
click at [393, 317] on div "Добавить контакты" at bounding box center [413, 321] width 82 height 12
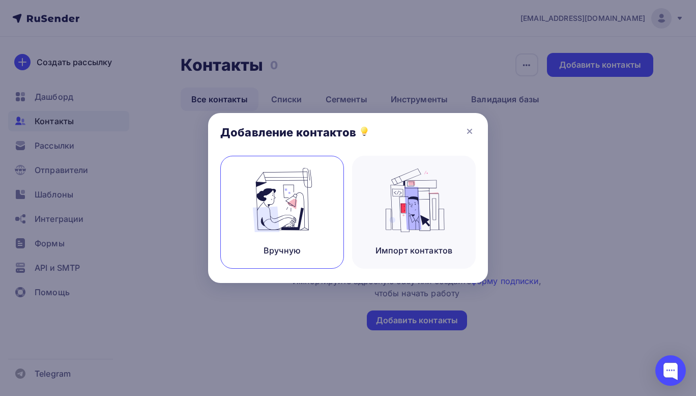
click at [287, 206] on img at bounding box center [282, 200] width 68 height 64
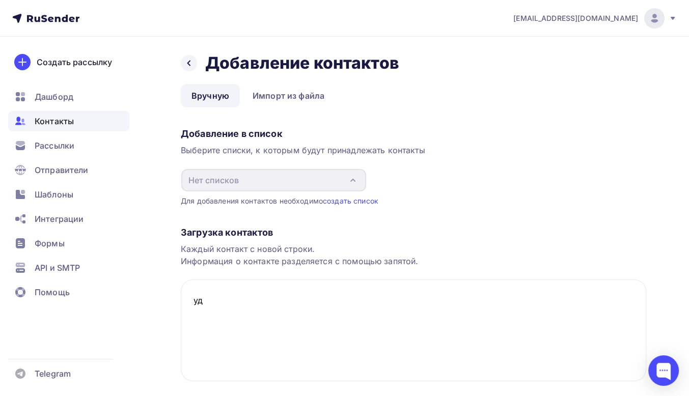
type textarea "у"
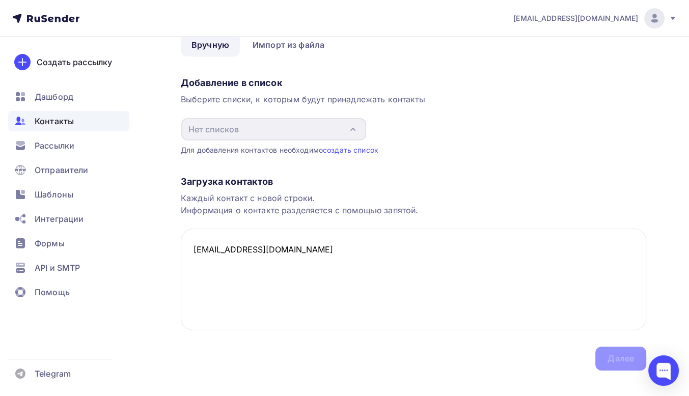
scroll to position [66, 0]
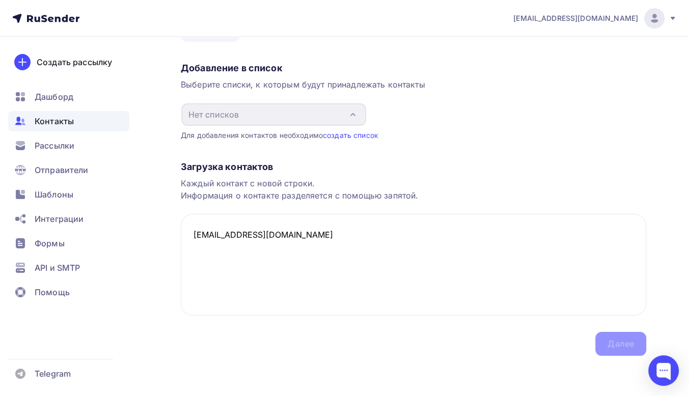
type textarea "elgufffax759@gmail.com"
click at [617, 342] on div "Загрузка контактов Каждый контакт с новой строки. Информация о контакте разделя…" at bounding box center [413, 247] width 465 height 215
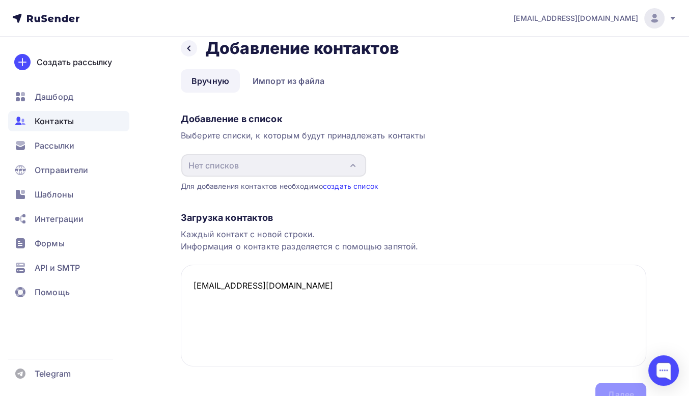
click at [355, 186] on link "создать список" at bounding box center [350, 186] width 55 height 9
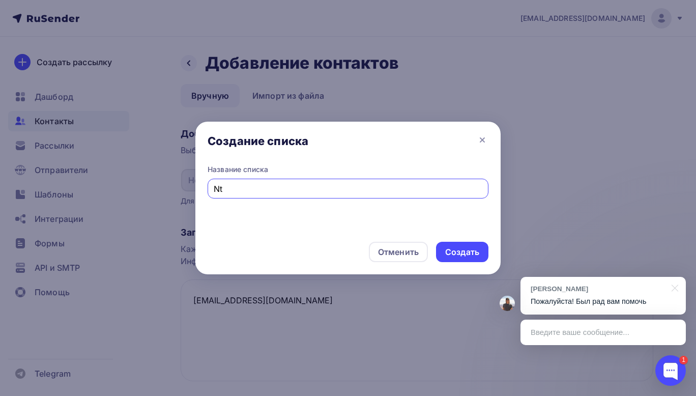
type input "N"
type input "Тест"
click at [450, 248] on div "Создать" at bounding box center [462, 252] width 34 height 12
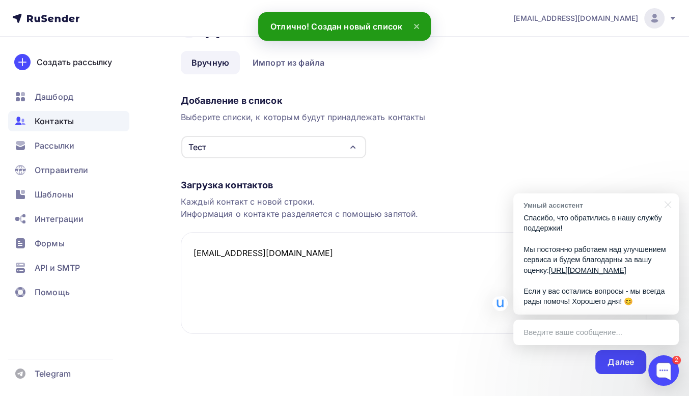
scroll to position [51, 0]
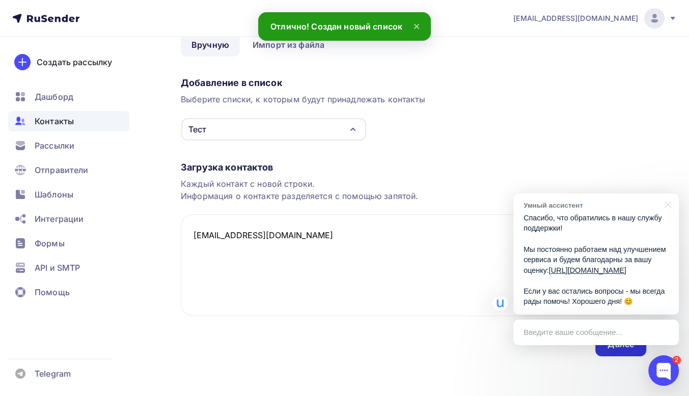
click at [610, 354] on div "Далее" at bounding box center [620, 344] width 51 height 24
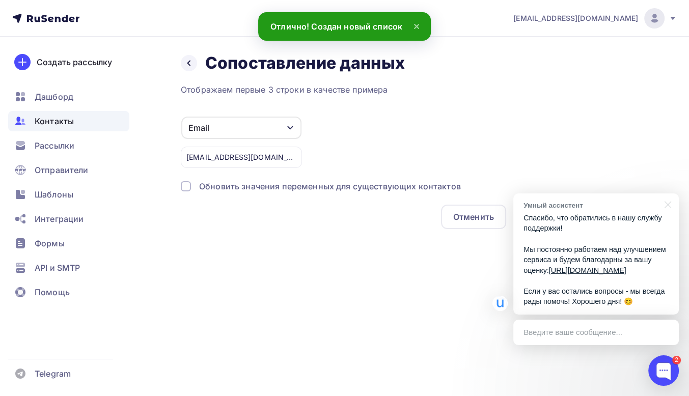
scroll to position [0, 0]
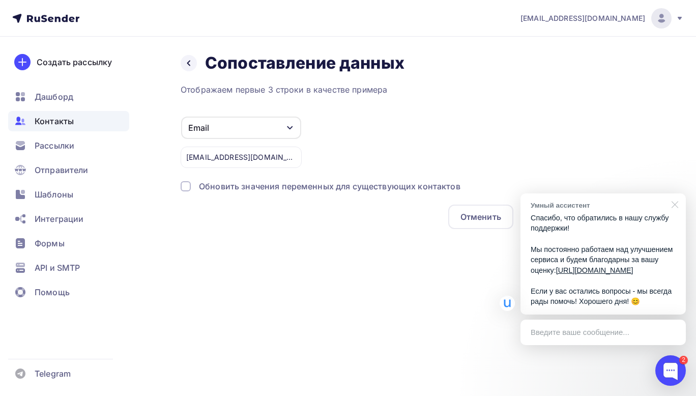
click at [678, 195] on div at bounding box center [673, 203] width 25 height 21
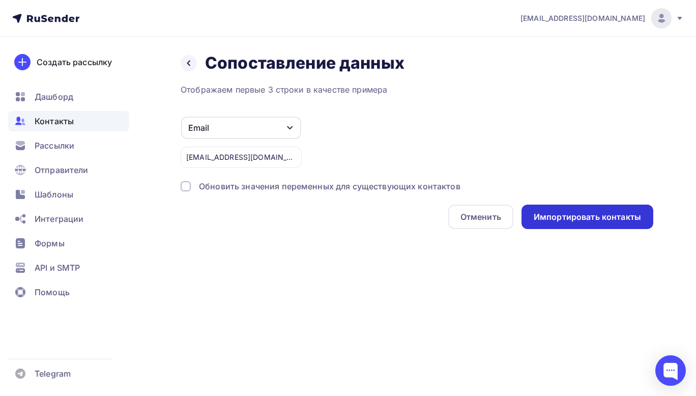
click at [590, 222] on div "Импортировать контакты" at bounding box center [588, 217] width 132 height 24
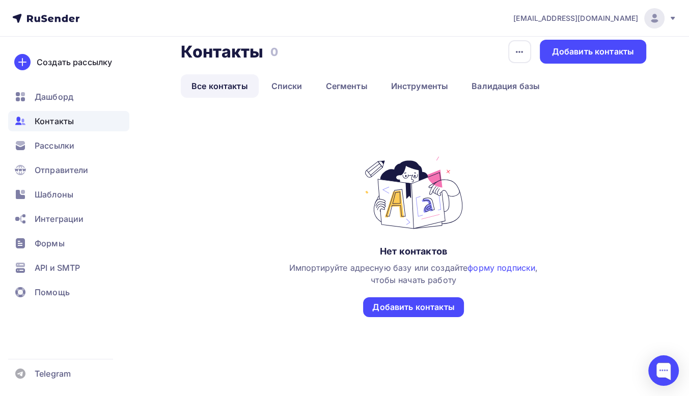
scroll to position [20, 0]
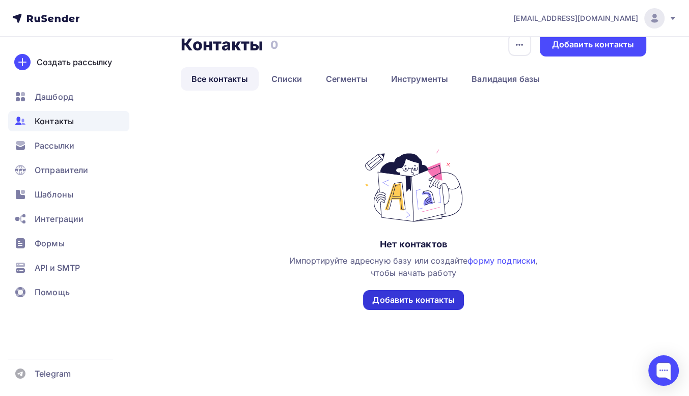
click at [426, 299] on div "Добавить контакты" at bounding box center [413, 300] width 82 height 12
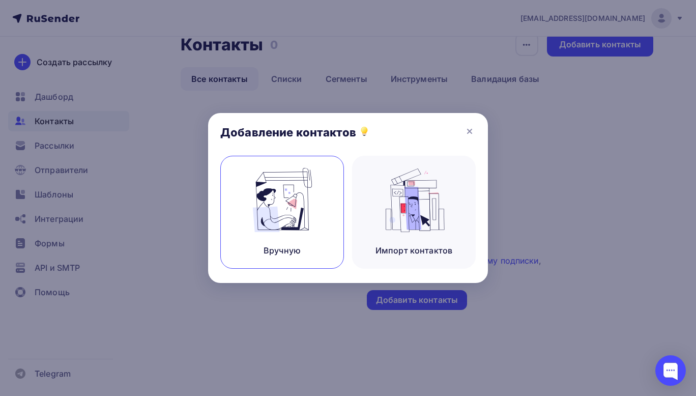
click at [302, 214] on img at bounding box center [282, 200] width 68 height 64
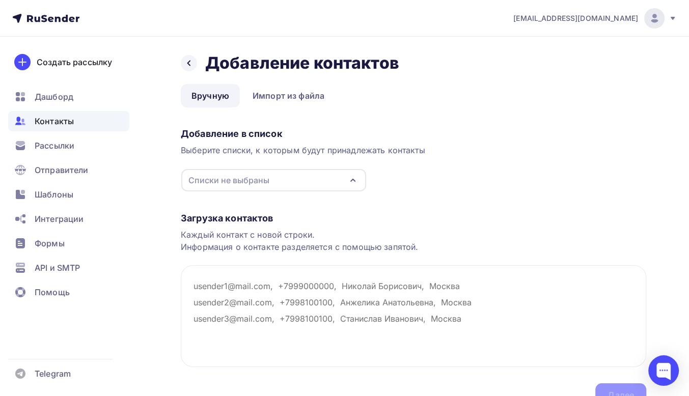
click at [283, 182] on div "Списки не выбраны" at bounding box center [273, 180] width 185 height 22
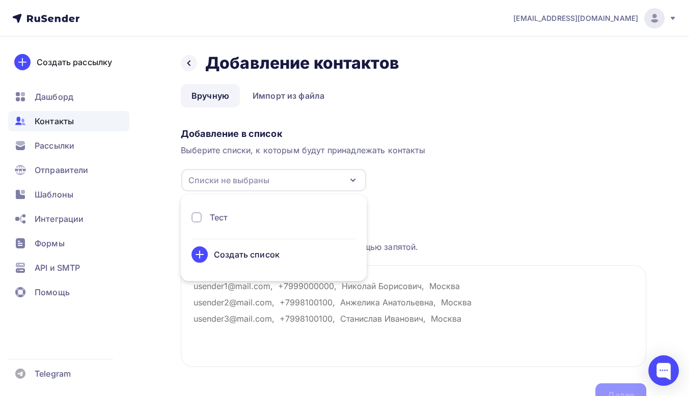
click at [201, 215] on div "Тест" at bounding box center [273, 217] width 164 height 12
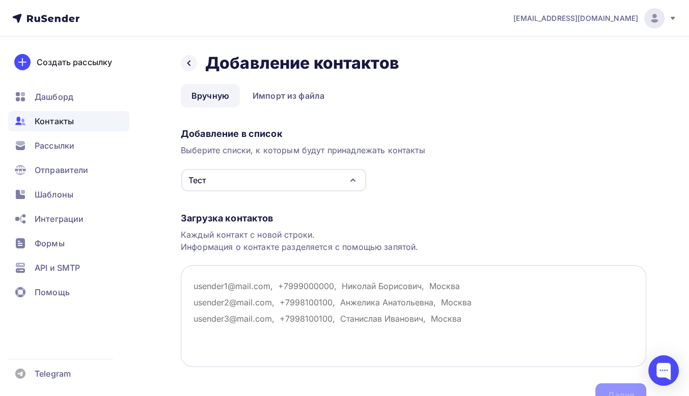
click at [319, 312] on textarea at bounding box center [413, 316] width 465 height 102
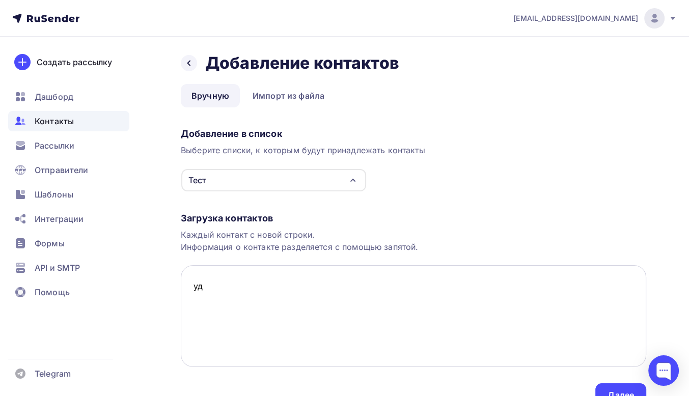
type textarea "у"
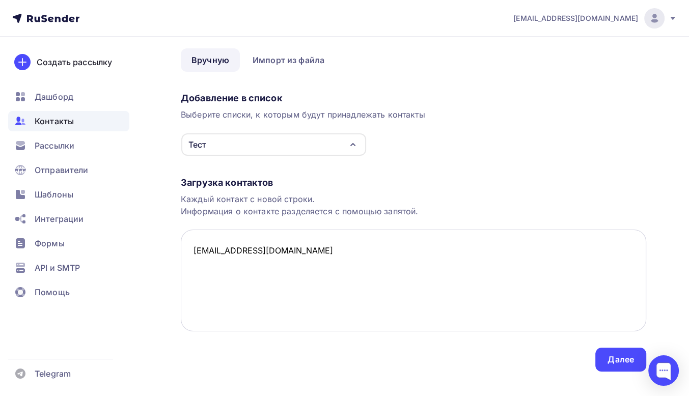
scroll to position [51, 0]
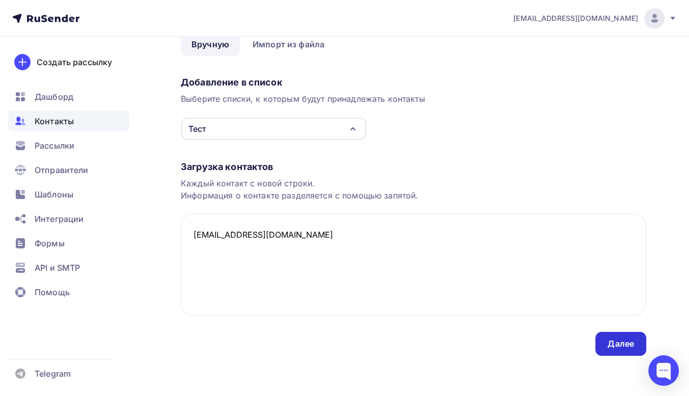
type textarea "elgufffax759@gmail.com"
click at [622, 340] on div "Далее" at bounding box center [620, 344] width 26 height 12
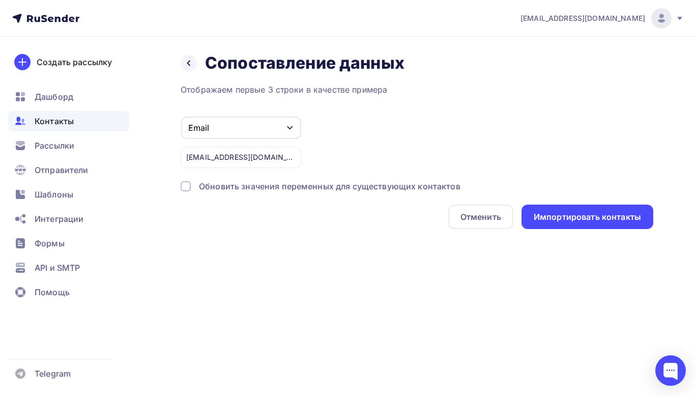
click at [185, 186] on div at bounding box center [186, 186] width 10 height 10
click at [292, 127] on icon "button" at bounding box center [290, 128] width 6 height 4
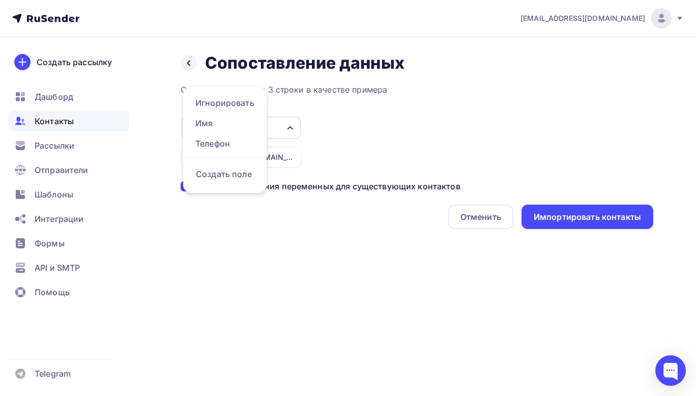
click at [344, 110] on div "Отображаем первые 3 строки в качестве примера Email Игнорировать Имя Телефон Со…" at bounding box center [417, 156] width 473 height 146
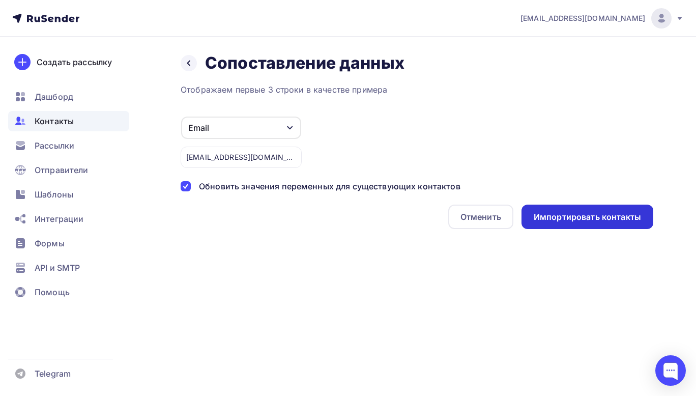
click at [571, 214] on div "Импортировать контакты" at bounding box center [587, 217] width 107 height 12
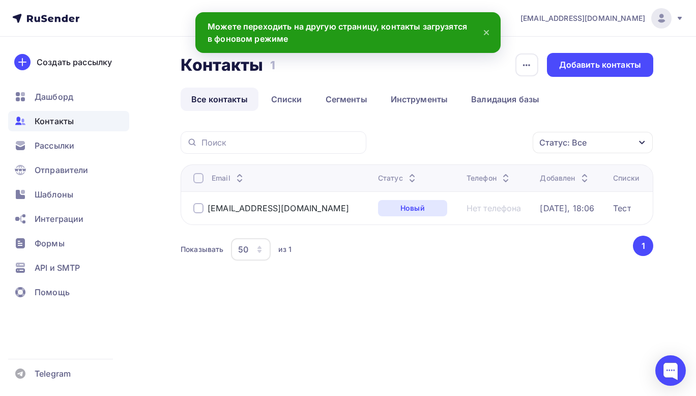
click at [195, 206] on div at bounding box center [198, 208] width 10 height 10
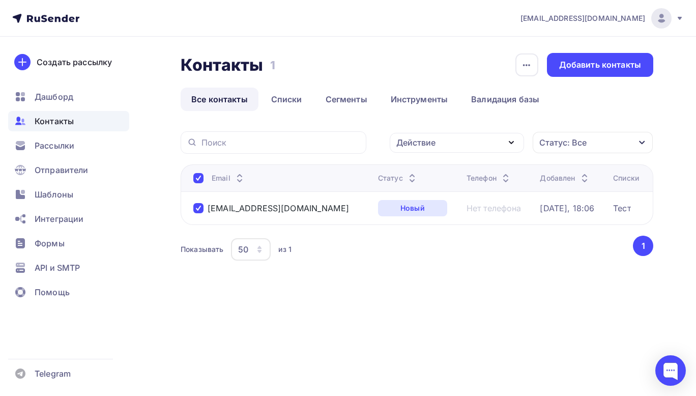
click at [66, 119] on span "Контакты" at bounding box center [54, 121] width 39 height 12
click at [71, 148] on span "Рассылки" at bounding box center [55, 145] width 40 height 12
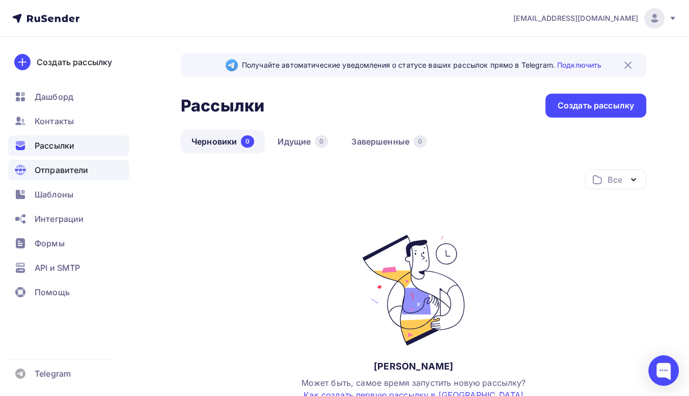
click at [60, 163] on div "Отправители" at bounding box center [68, 170] width 121 height 20
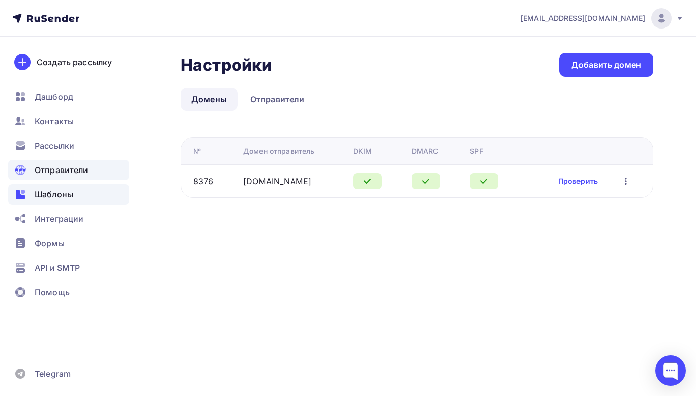
click at [67, 187] on div "Шаблоны" at bounding box center [68, 194] width 121 height 20
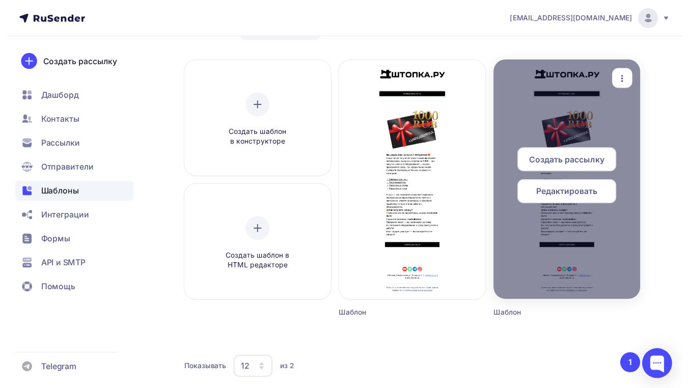
scroll to position [51, 0]
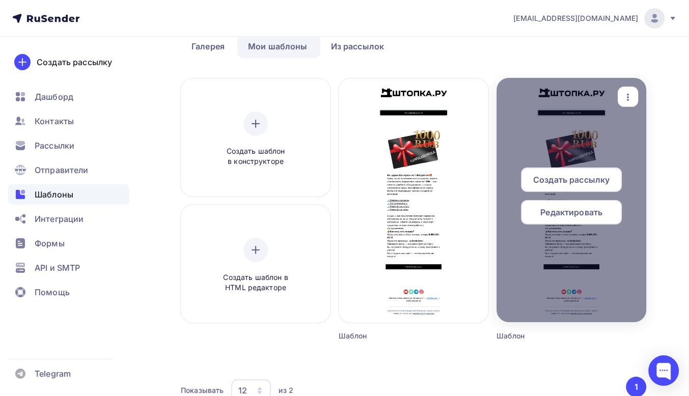
click at [624, 94] on icon "button" at bounding box center [628, 97] width 12 height 12
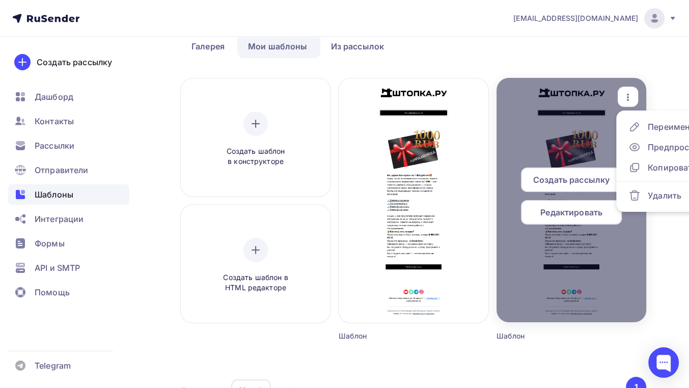
click at [576, 182] on span "Создать рассылку" at bounding box center [571, 180] width 76 height 12
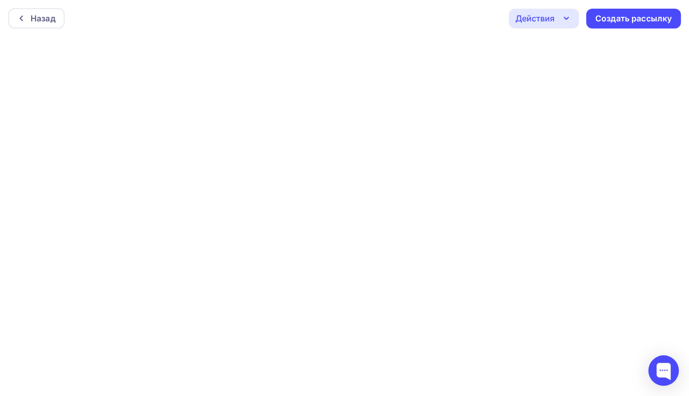
click at [568, 18] on icon "button" at bounding box center [566, 18] width 12 height 12
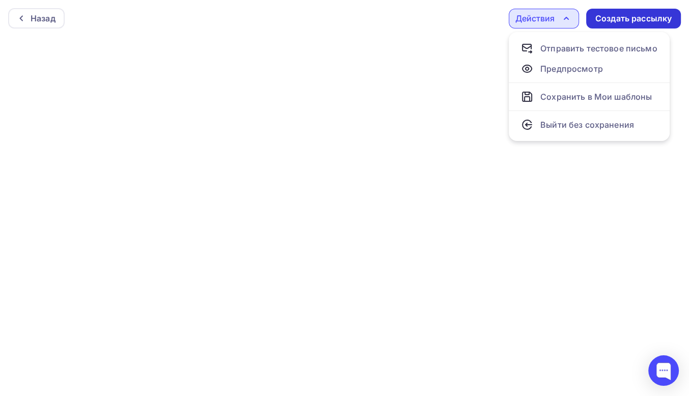
click at [617, 14] on div "Создать рассылку" at bounding box center [633, 19] width 76 height 12
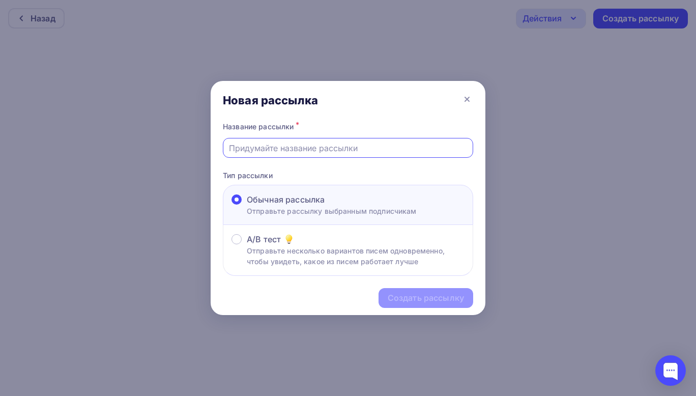
click at [328, 145] on input "text" at bounding box center [348, 148] width 239 height 12
click at [305, 149] on input "Тест" at bounding box center [348, 148] width 239 height 12
type input "I"
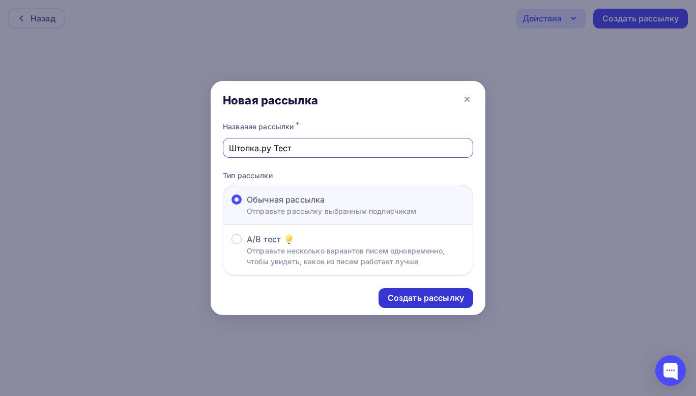
type input "Штопка.ру Тест"
click at [421, 298] on div "Создать рассылку" at bounding box center [426, 298] width 76 height 12
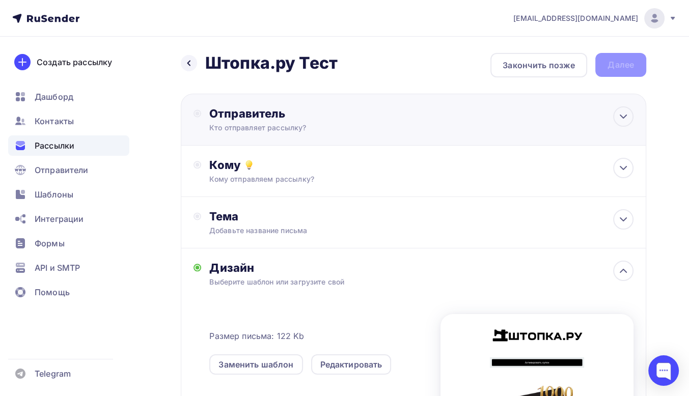
click at [375, 123] on div "Кто отправляет рассылку?" at bounding box center [308, 128] width 199 height 10
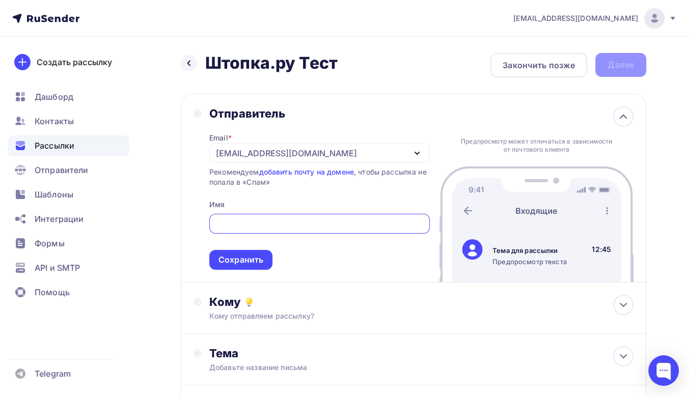
click at [272, 222] on input "text" at bounding box center [319, 224] width 209 height 12
type input "Штопка.ру"
click at [343, 164] on div "Email * info@shtopka.ru info@shtopka.com info@shtopka.ru Добавить отправителя Р…" at bounding box center [319, 195] width 220 height 149
click at [345, 152] on div "[EMAIL_ADDRESS][DOMAIN_NAME]" at bounding box center [319, 153] width 220 height 20
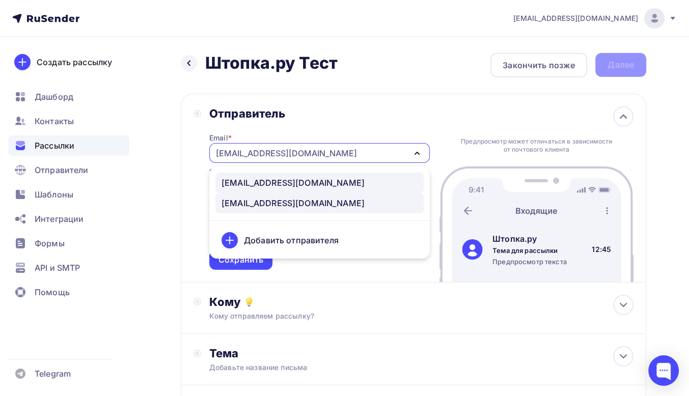
click at [332, 184] on div "info@shtopka.com" at bounding box center [319, 183] width 196 height 12
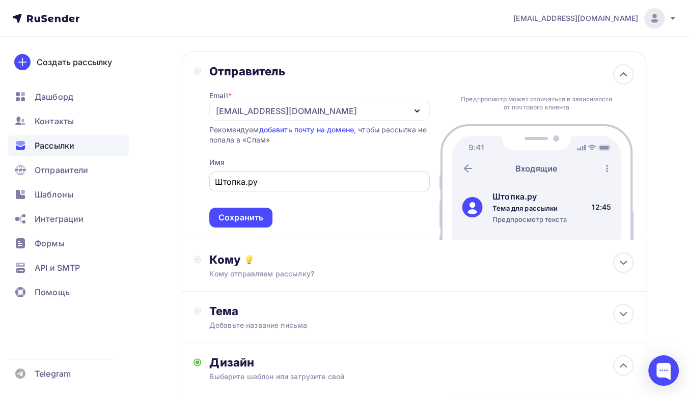
scroll to position [102, 0]
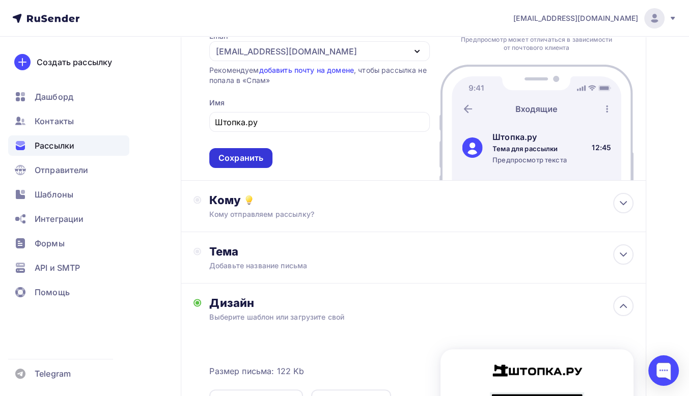
click at [257, 157] on div "Сохранить" at bounding box center [240, 158] width 45 height 12
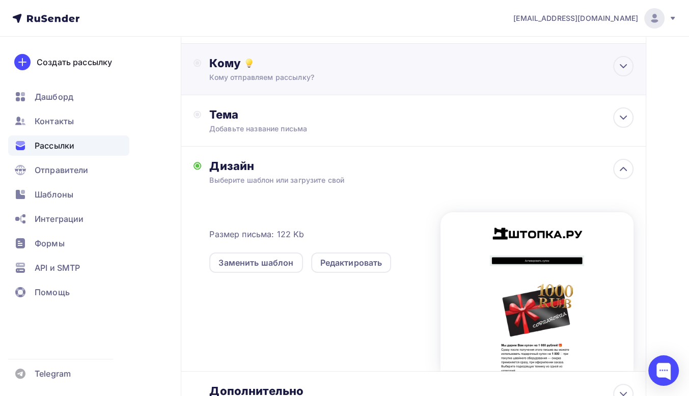
click at [349, 62] on div "Кому" at bounding box center [421, 63] width 424 height 14
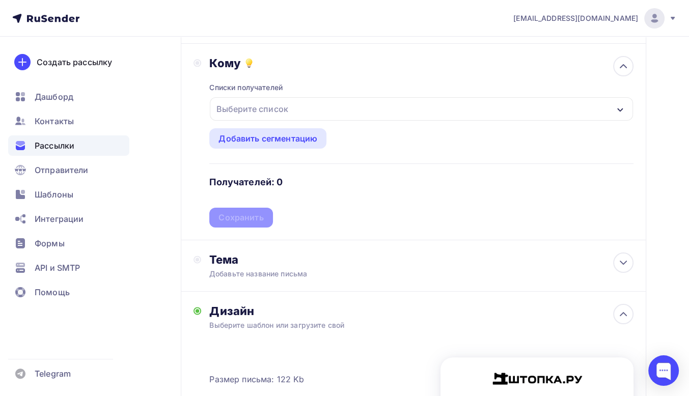
click at [303, 108] on div "Выберите список" at bounding box center [421, 108] width 423 height 23
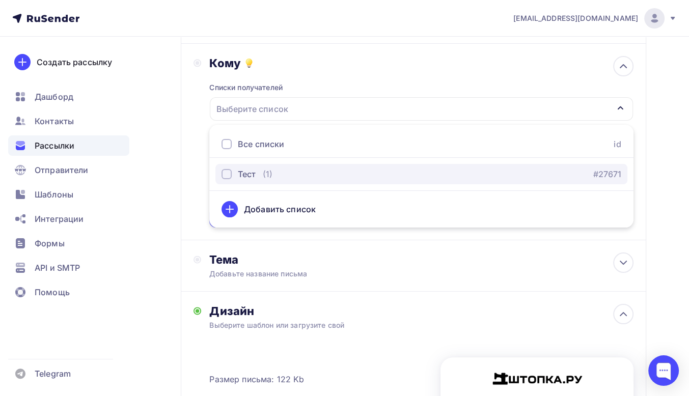
click at [223, 180] on button "Тест (1) #27671" at bounding box center [421, 174] width 412 height 20
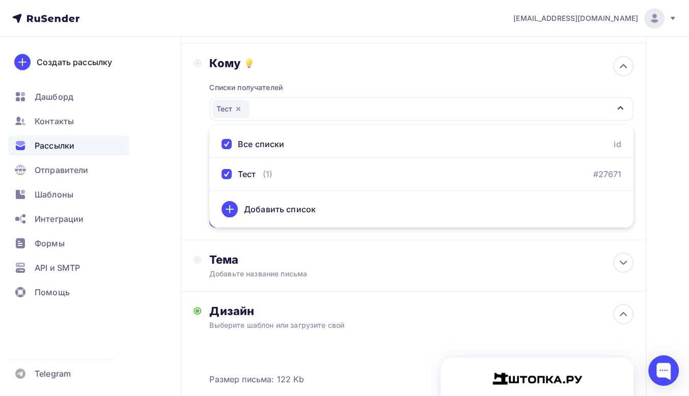
click at [189, 115] on div "Кому Списки получателей Тест Все списки id Тест (1) #27671 Добавить список Доба…" at bounding box center [413, 142] width 465 height 196
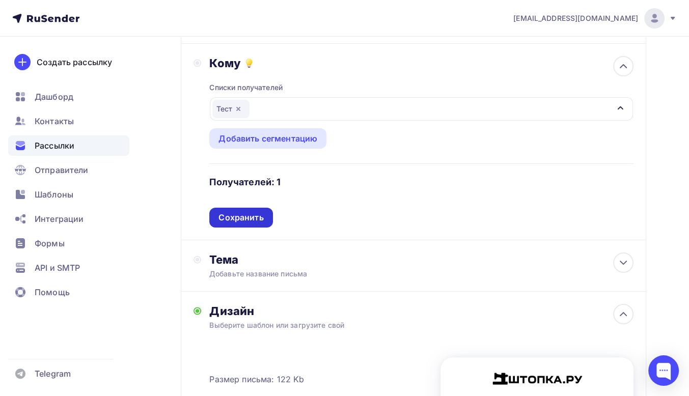
click at [256, 216] on div "Сохранить" at bounding box center [240, 218] width 45 height 12
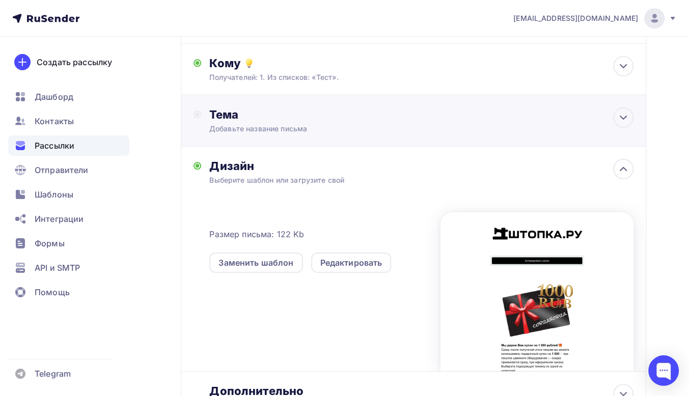
click at [335, 128] on div "Добавьте название письма" at bounding box center [299, 129] width 181 height 10
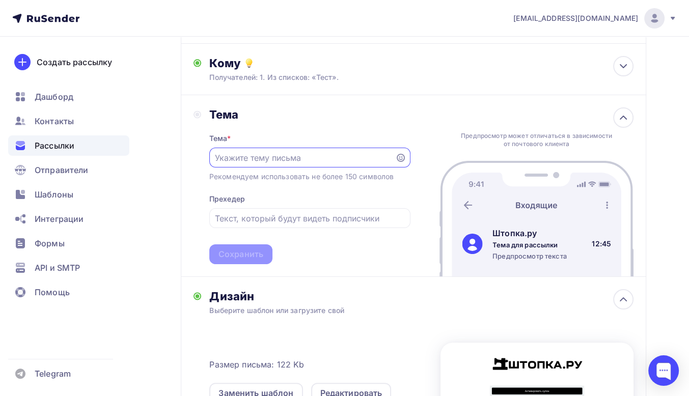
scroll to position [0, 0]
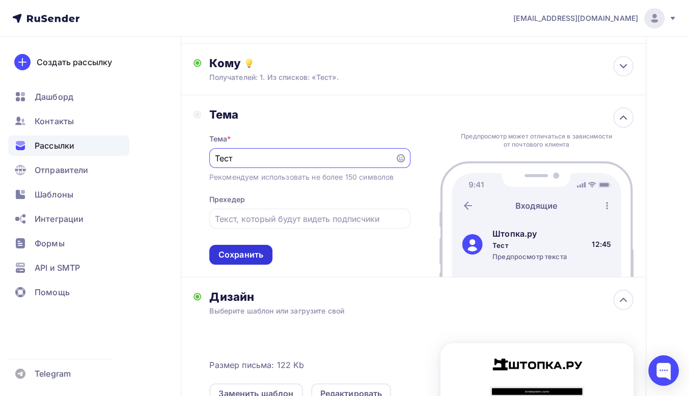
type input "Тест"
click at [257, 252] on div "Сохранить" at bounding box center [240, 255] width 45 height 12
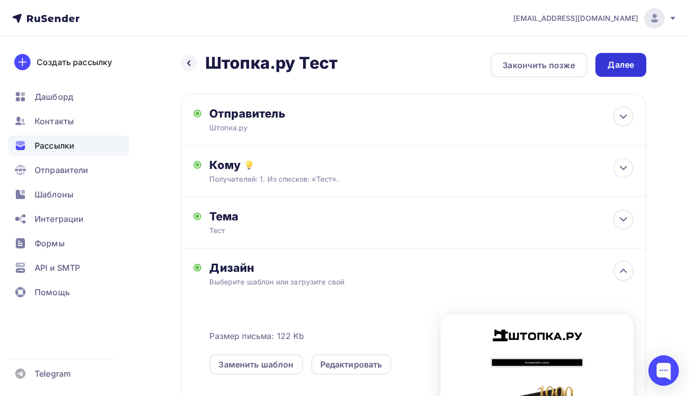
click at [630, 72] on div "Далее" at bounding box center [620, 65] width 51 height 24
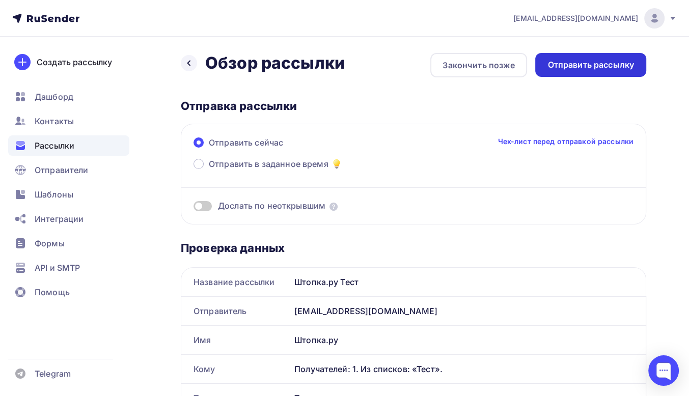
click at [599, 68] on div "Отправить рассылку" at bounding box center [590, 65] width 87 height 12
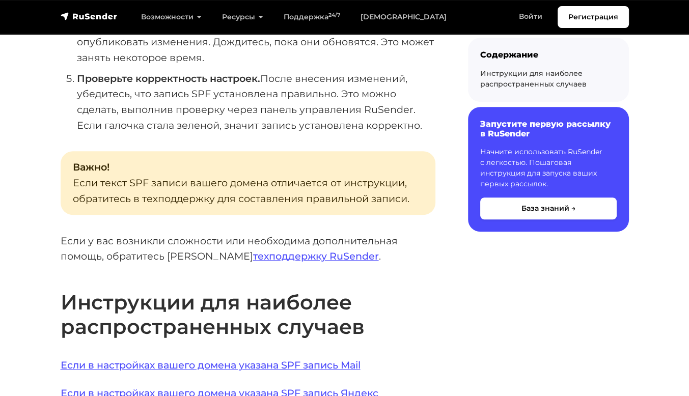
scroll to position [611, 0]
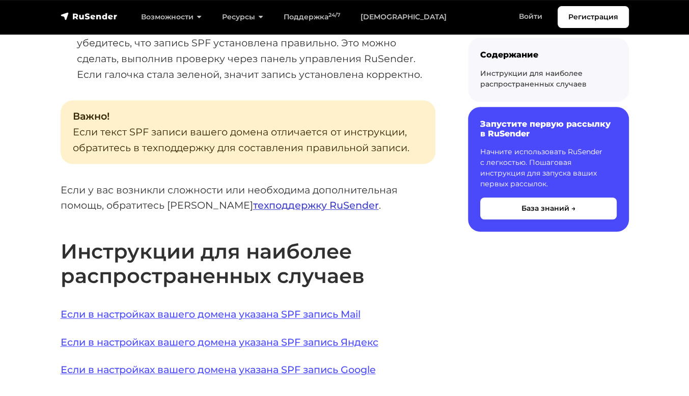
click at [279, 203] on link "техподдержку RuSender" at bounding box center [316, 205] width 126 height 12
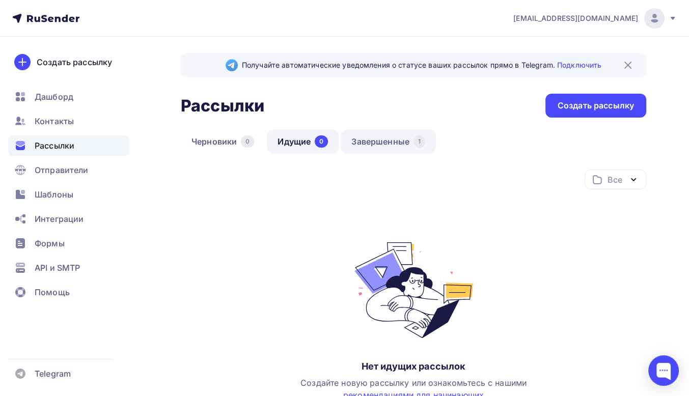
click at [364, 143] on link "Завершенные 1" at bounding box center [388, 141] width 95 height 23
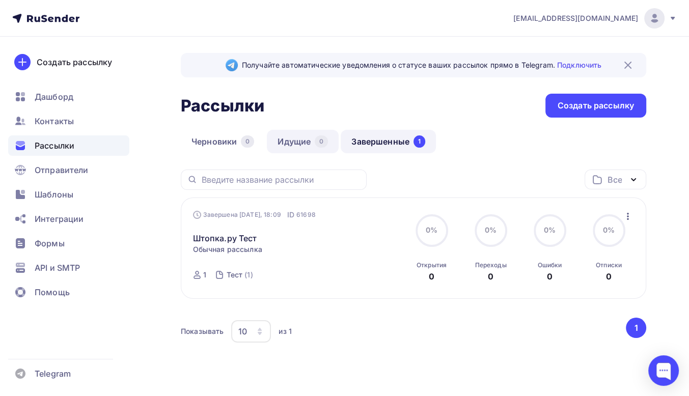
click at [306, 145] on link "Идущие 0" at bounding box center [303, 141] width 72 height 23
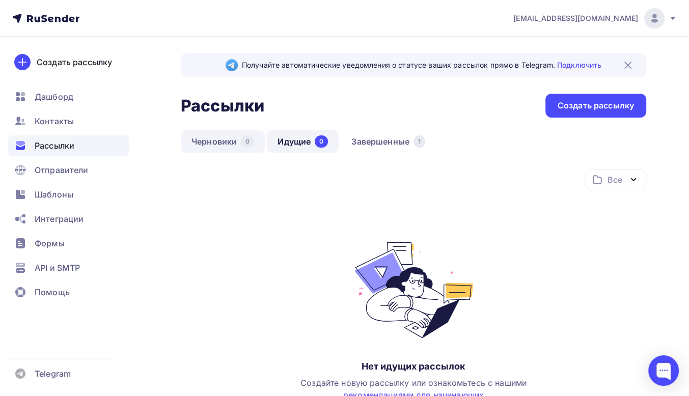
click at [217, 134] on link "Черновики 0" at bounding box center [223, 141] width 84 height 23
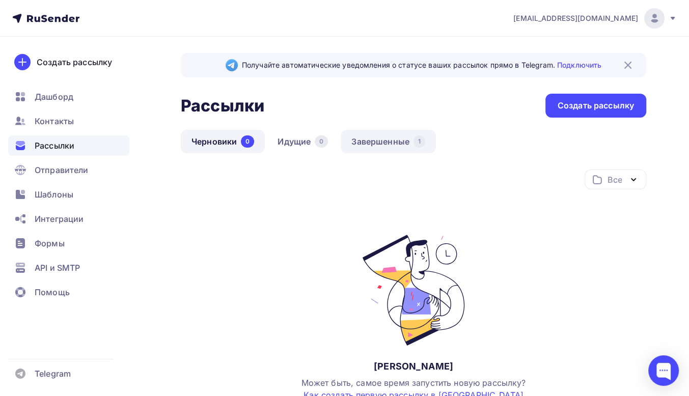
click at [382, 146] on link "Завершенные 1" at bounding box center [388, 141] width 95 height 23
